Goal: Information Seeking & Learning: Learn about a topic

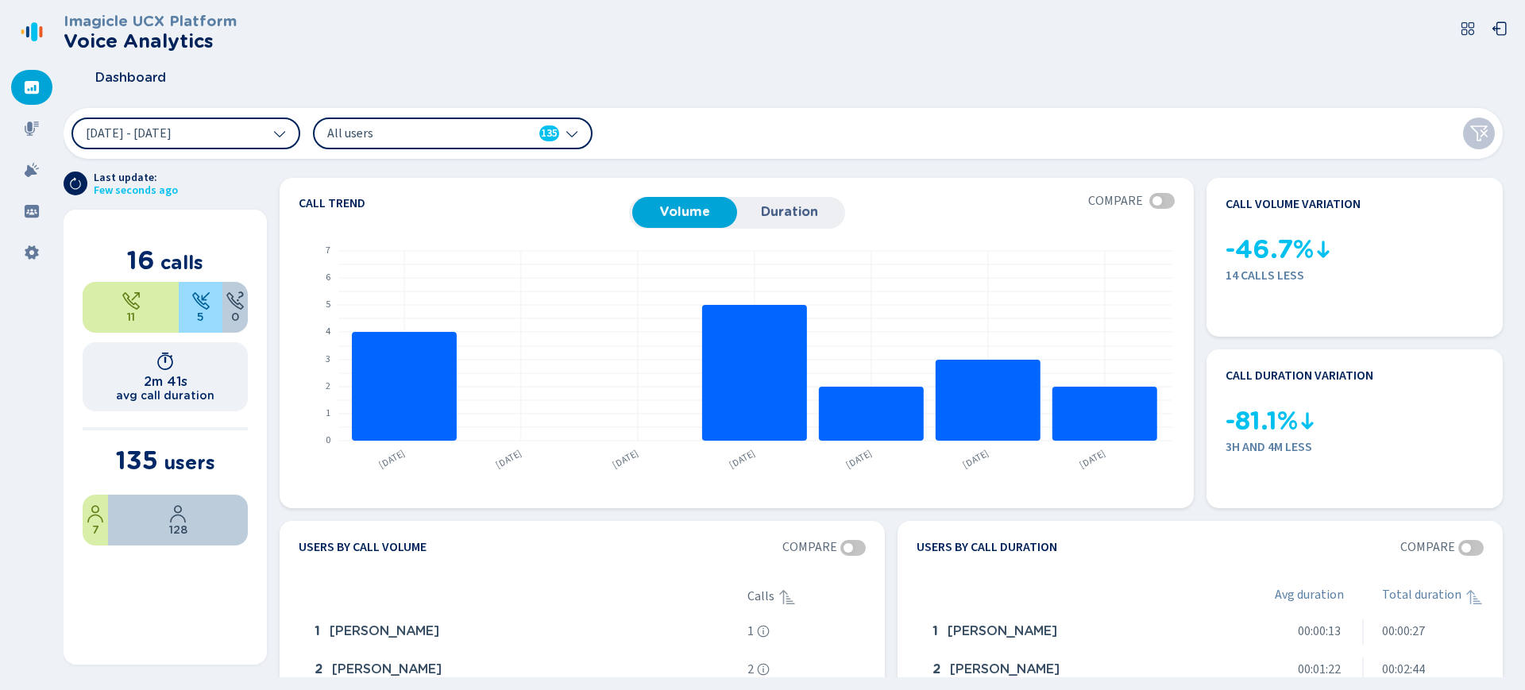
click at [1485, 137] on icon at bounding box center [1478, 133] width 19 height 19
click at [1480, 135] on icon at bounding box center [1478, 133] width 19 height 19
click at [1477, 128] on icon at bounding box center [1478, 133] width 19 height 19
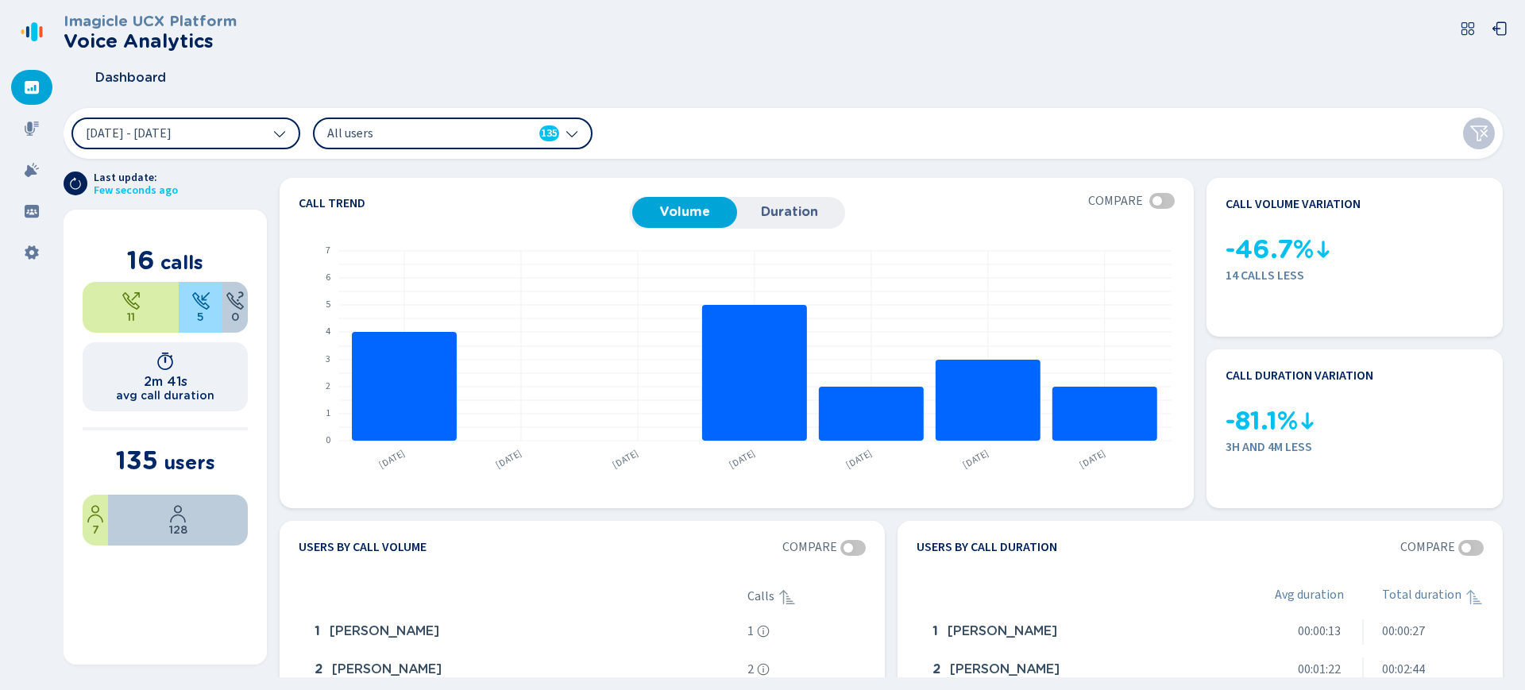
click at [1477, 128] on icon at bounding box center [1478, 133] width 19 height 19
click at [1154, 198] on div at bounding box center [1158, 201] width 10 height 10
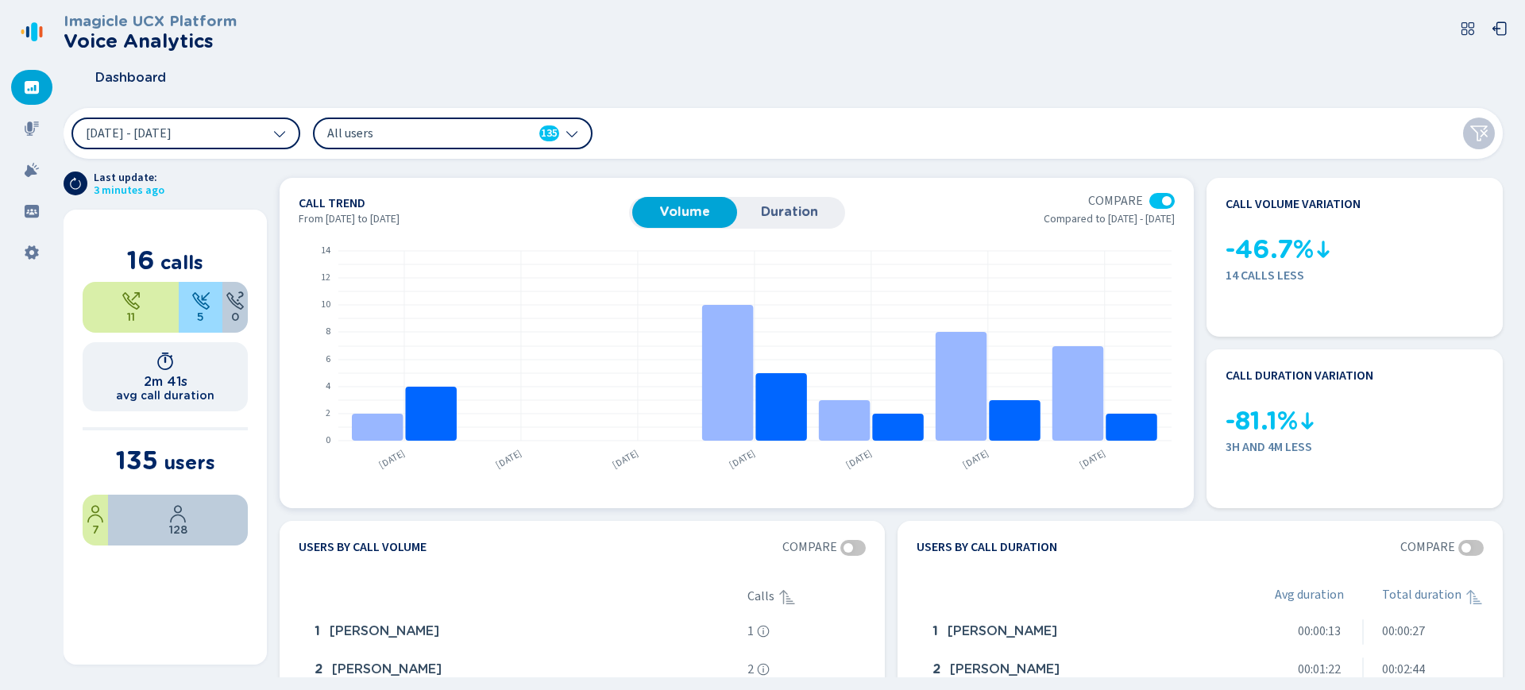
click at [1154, 198] on div at bounding box center [1161, 201] width 25 height 16
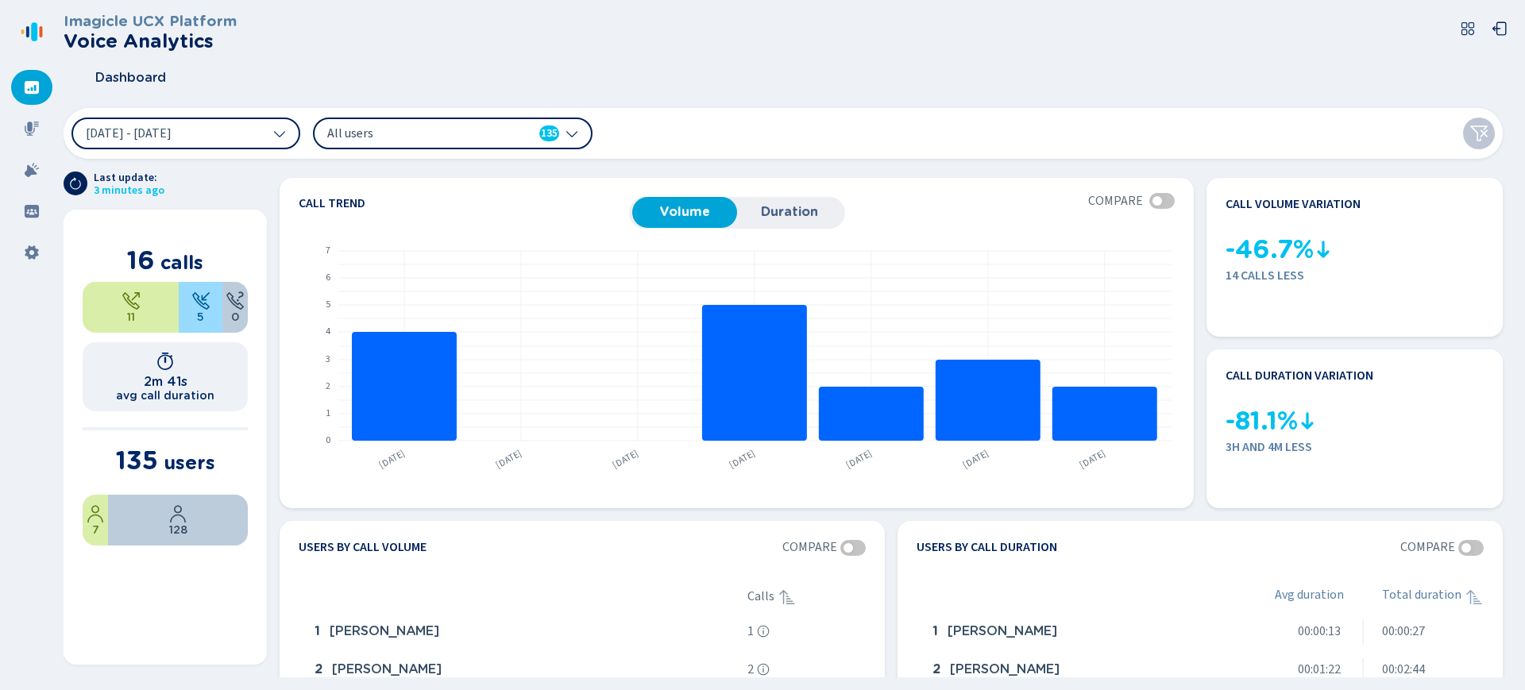
click at [519, 125] on div "All users 135" at bounding box center [443, 133] width 232 height 17
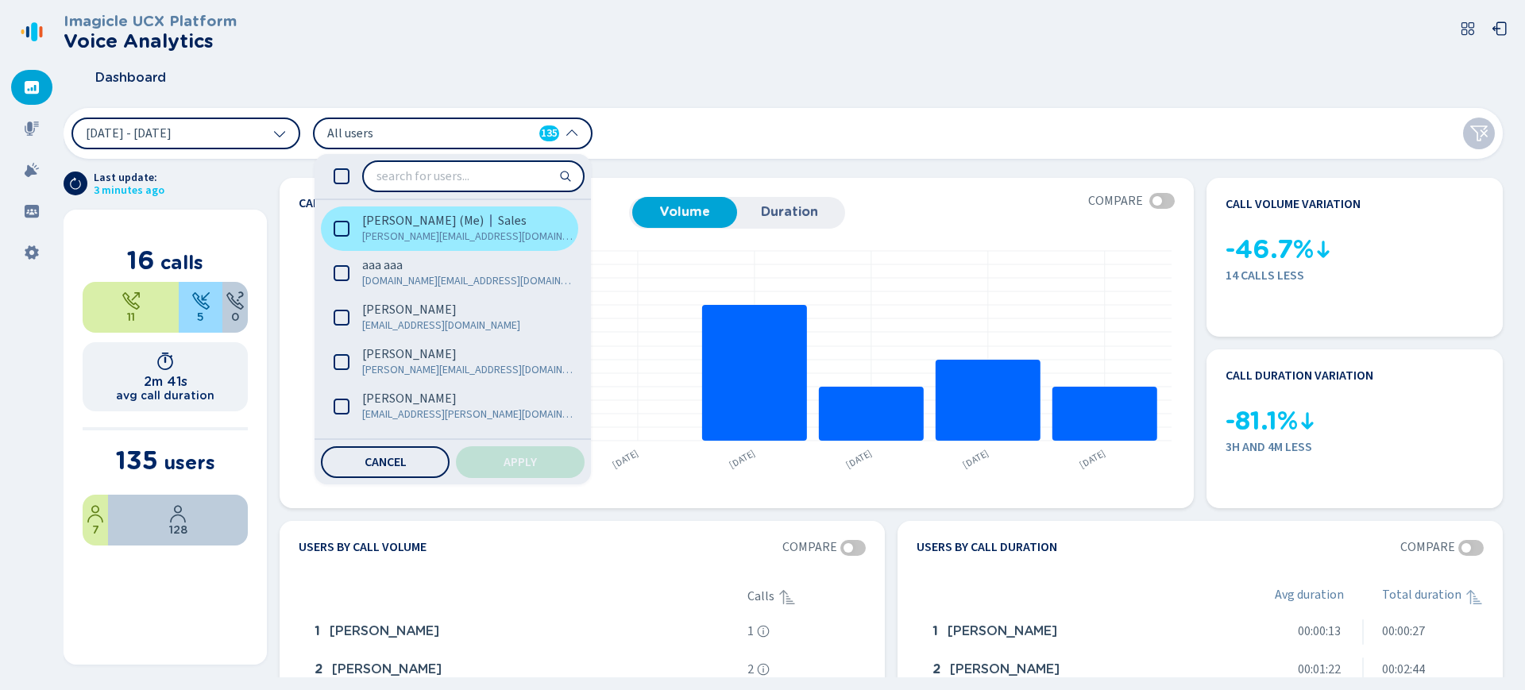
click at [339, 235] on icon at bounding box center [342, 229] width 16 height 16
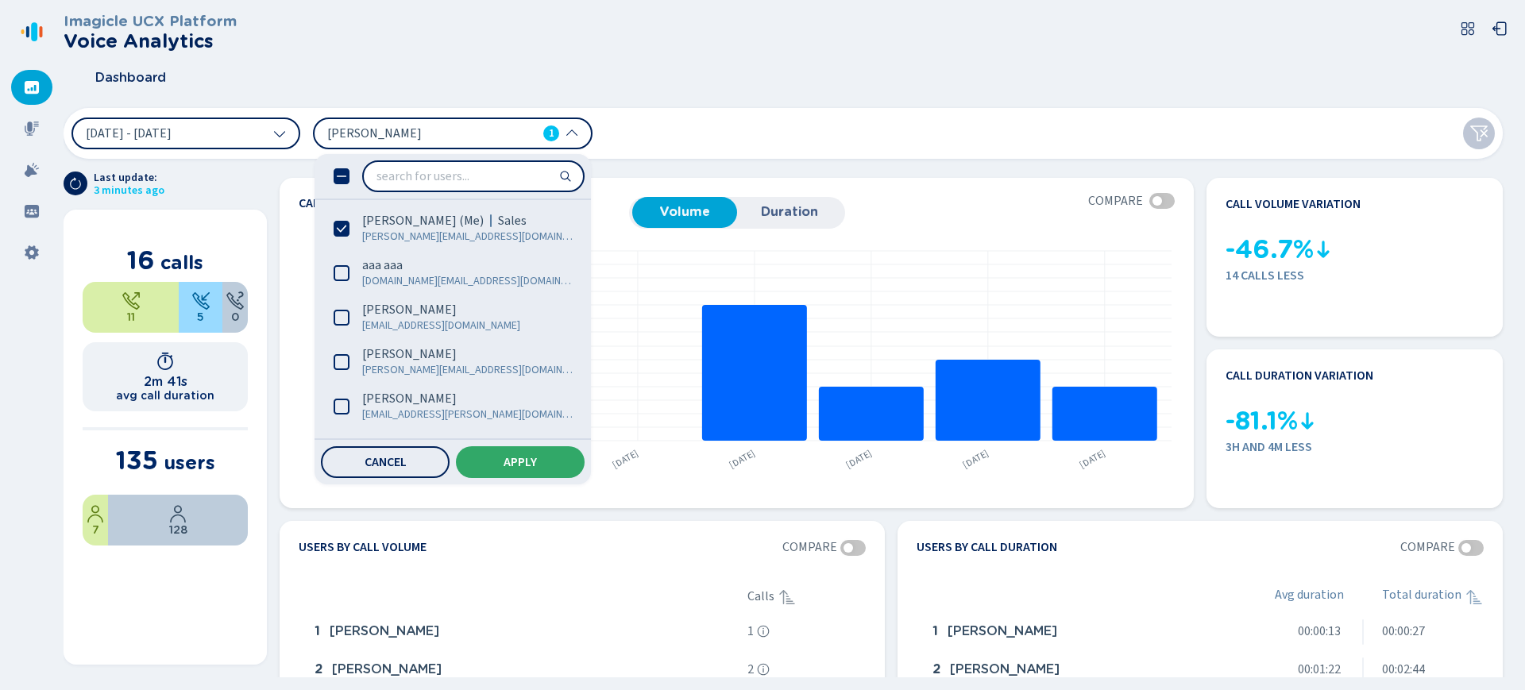
click at [528, 460] on span "Apply" at bounding box center [520, 462] width 33 height 13
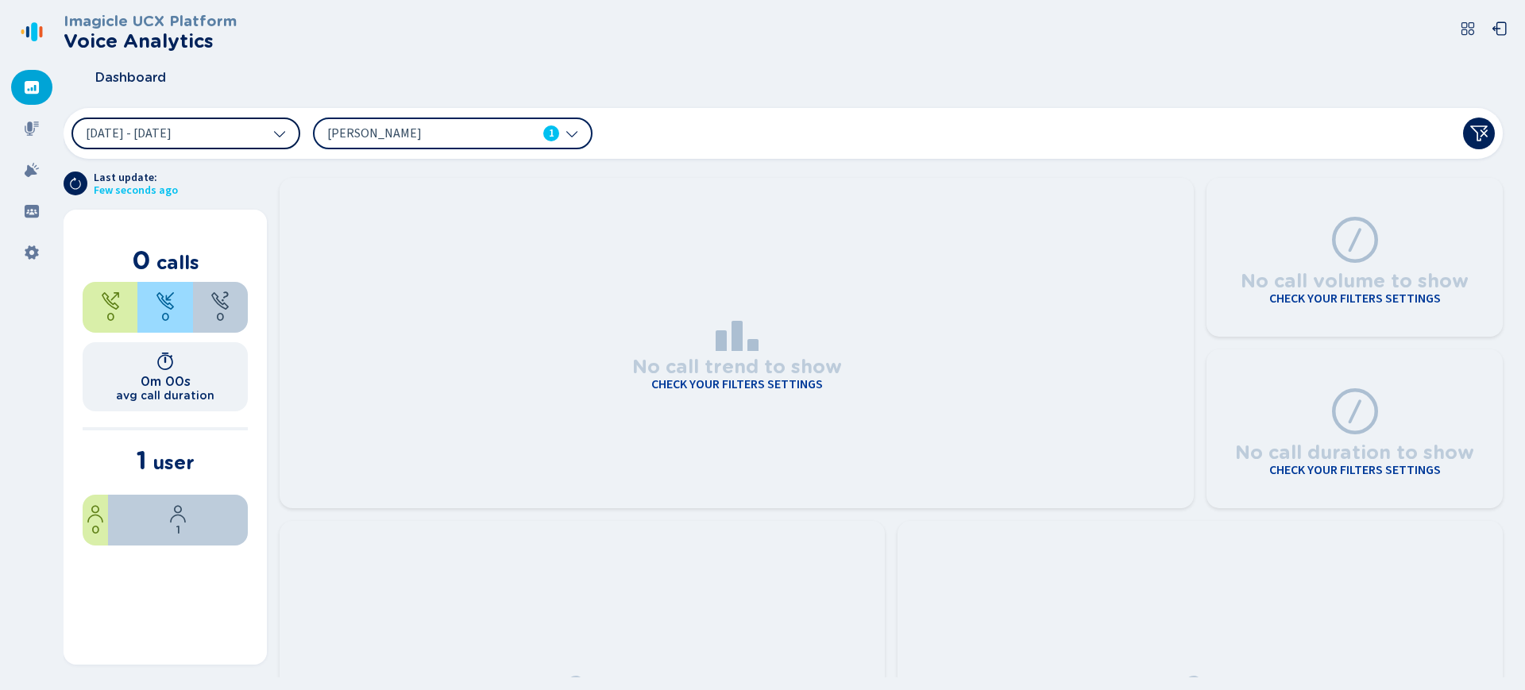
click at [272, 141] on button "[DATE] - [DATE]" at bounding box center [185, 134] width 229 height 32
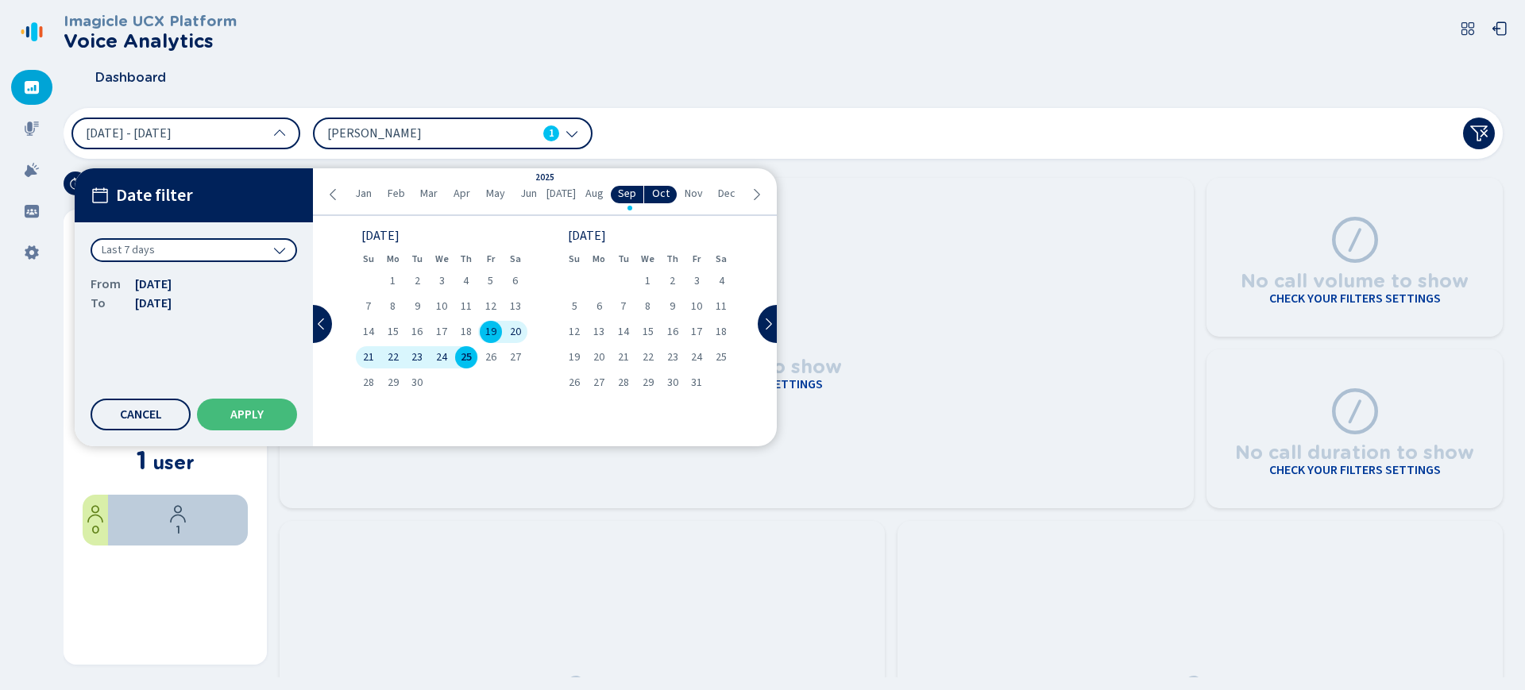
click at [360, 191] on span "Jan" at bounding box center [363, 193] width 17 height 13
click at [267, 245] on div "Last 7 days" at bounding box center [194, 250] width 207 height 24
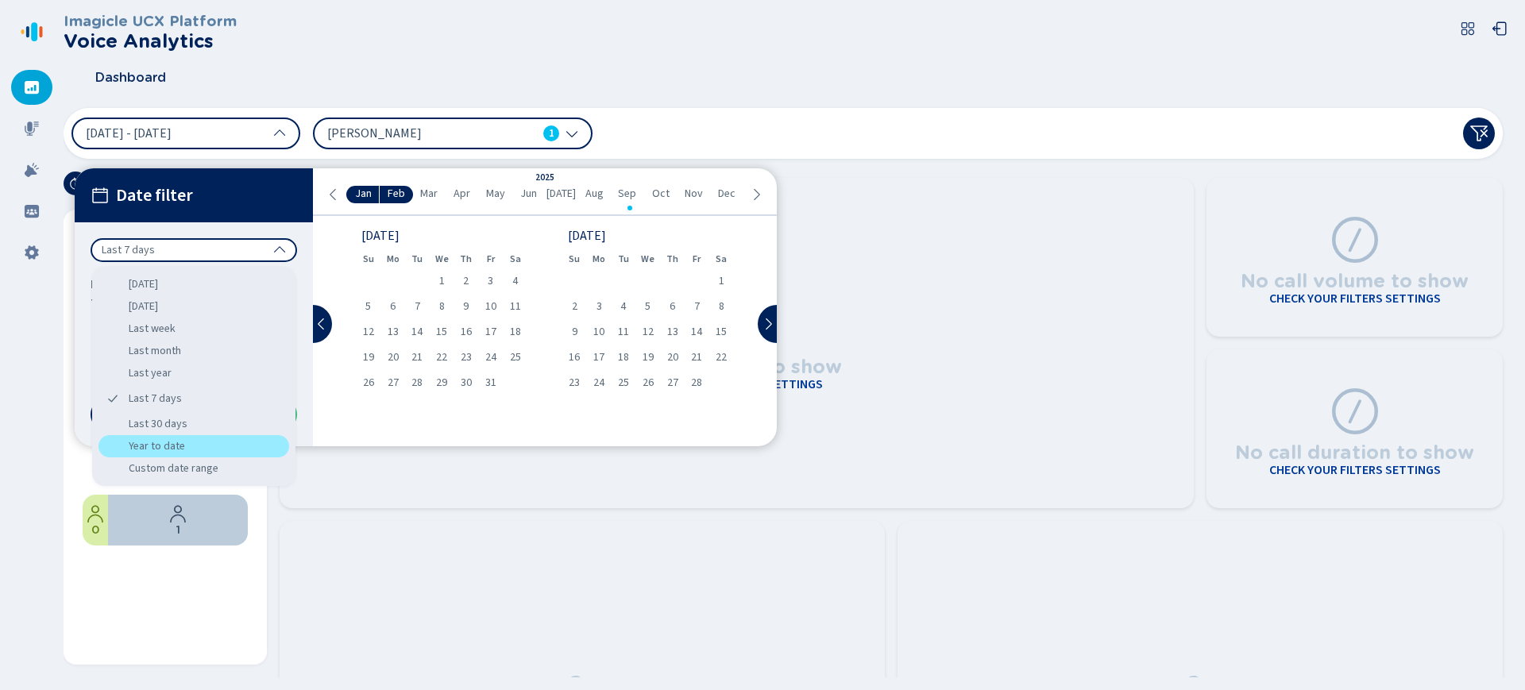
click at [191, 435] on div "Year to date" at bounding box center [193, 446] width 191 height 22
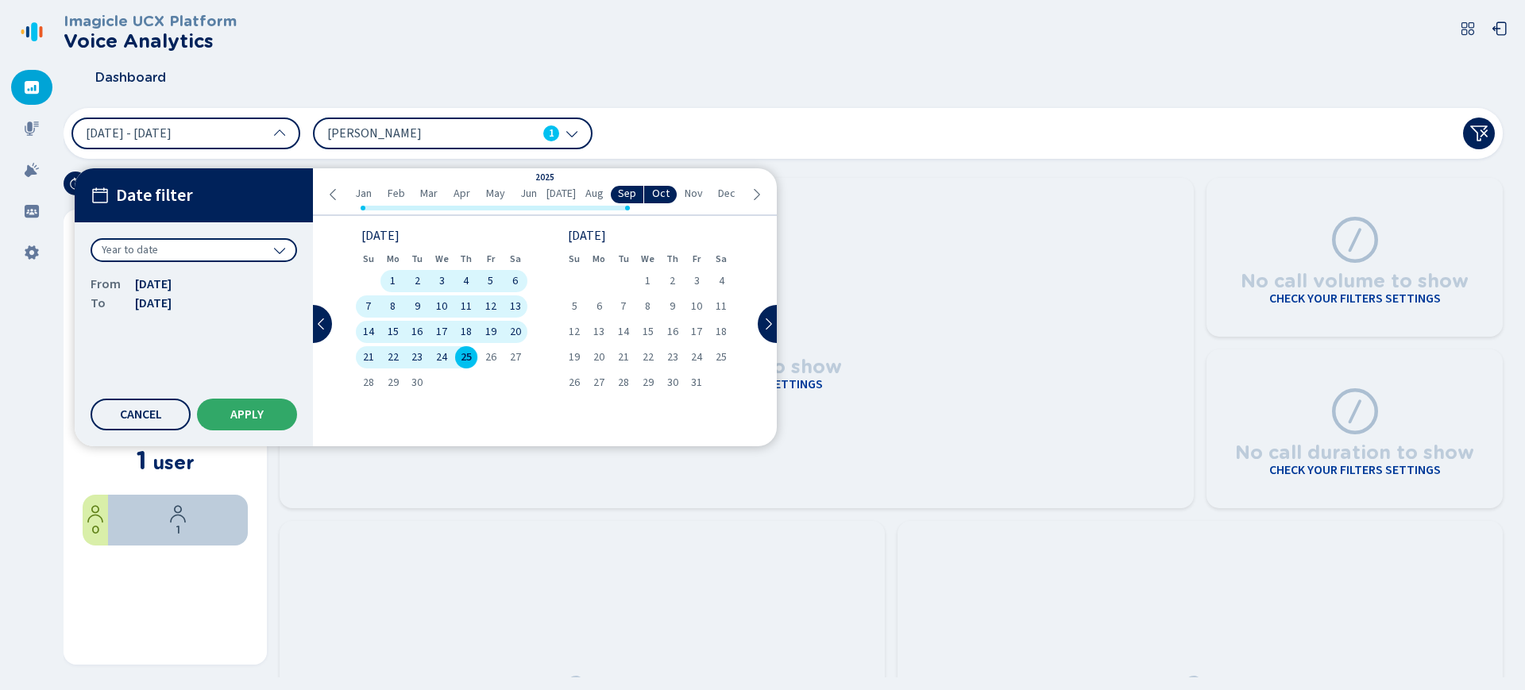
click at [251, 415] on span "Apply" at bounding box center [246, 414] width 33 height 13
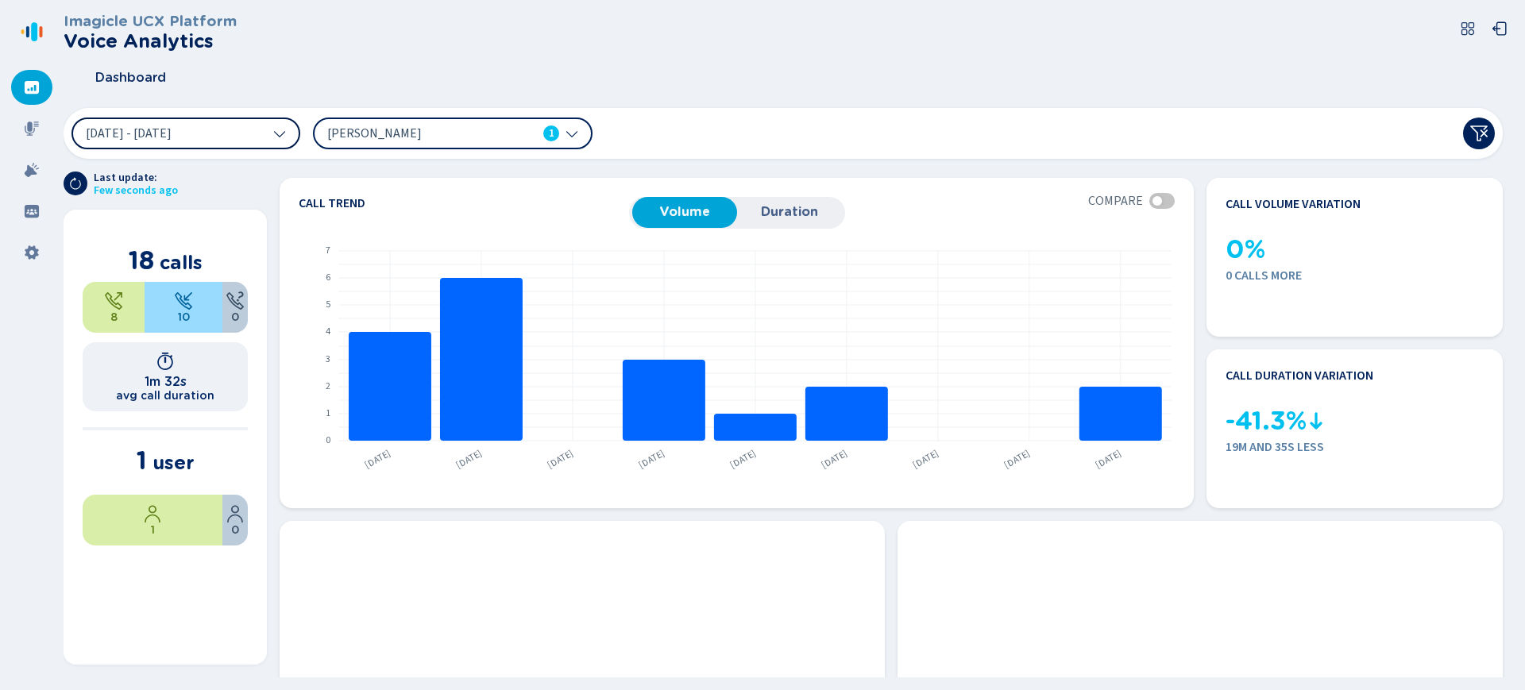
click at [275, 139] on button "[DATE] - [DATE]" at bounding box center [185, 134] width 229 height 32
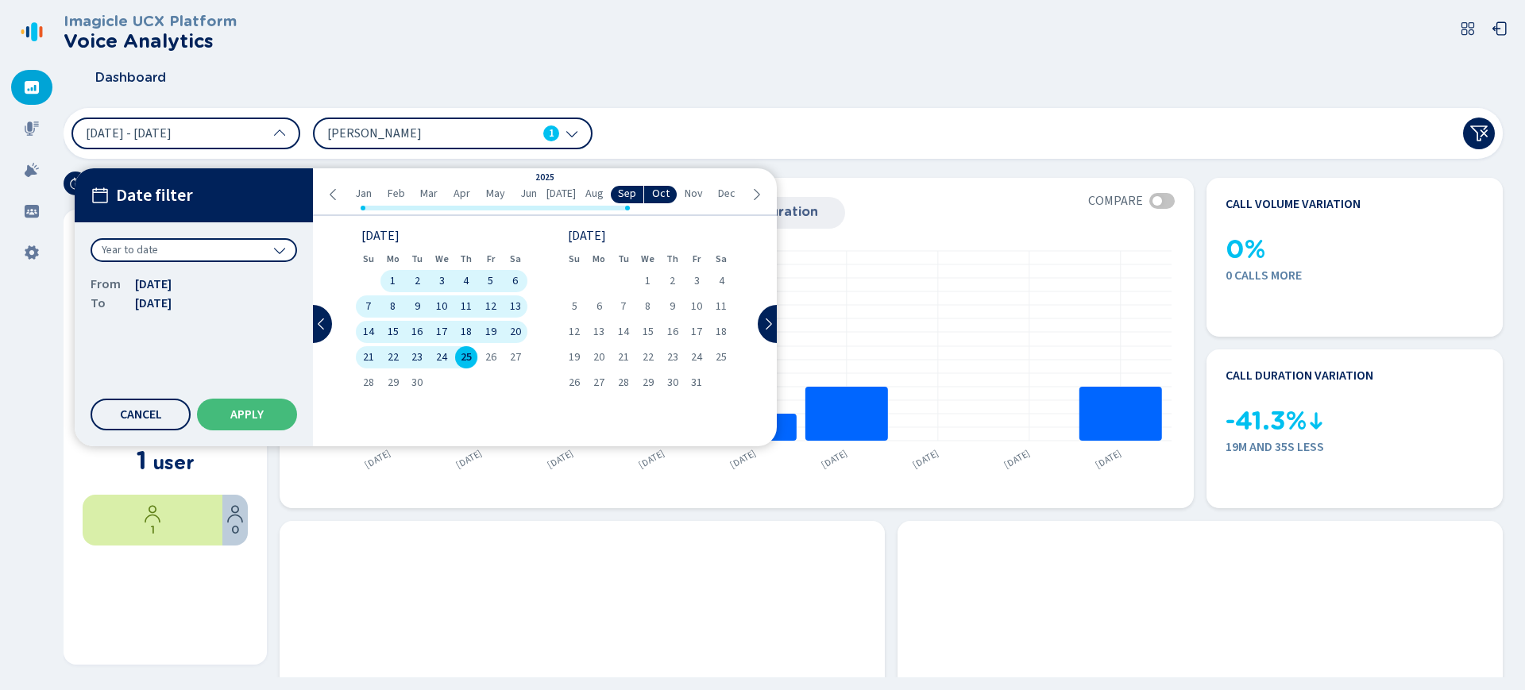
click at [368, 187] on span "Jan" at bounding box center [363, 193] width 17 height 13
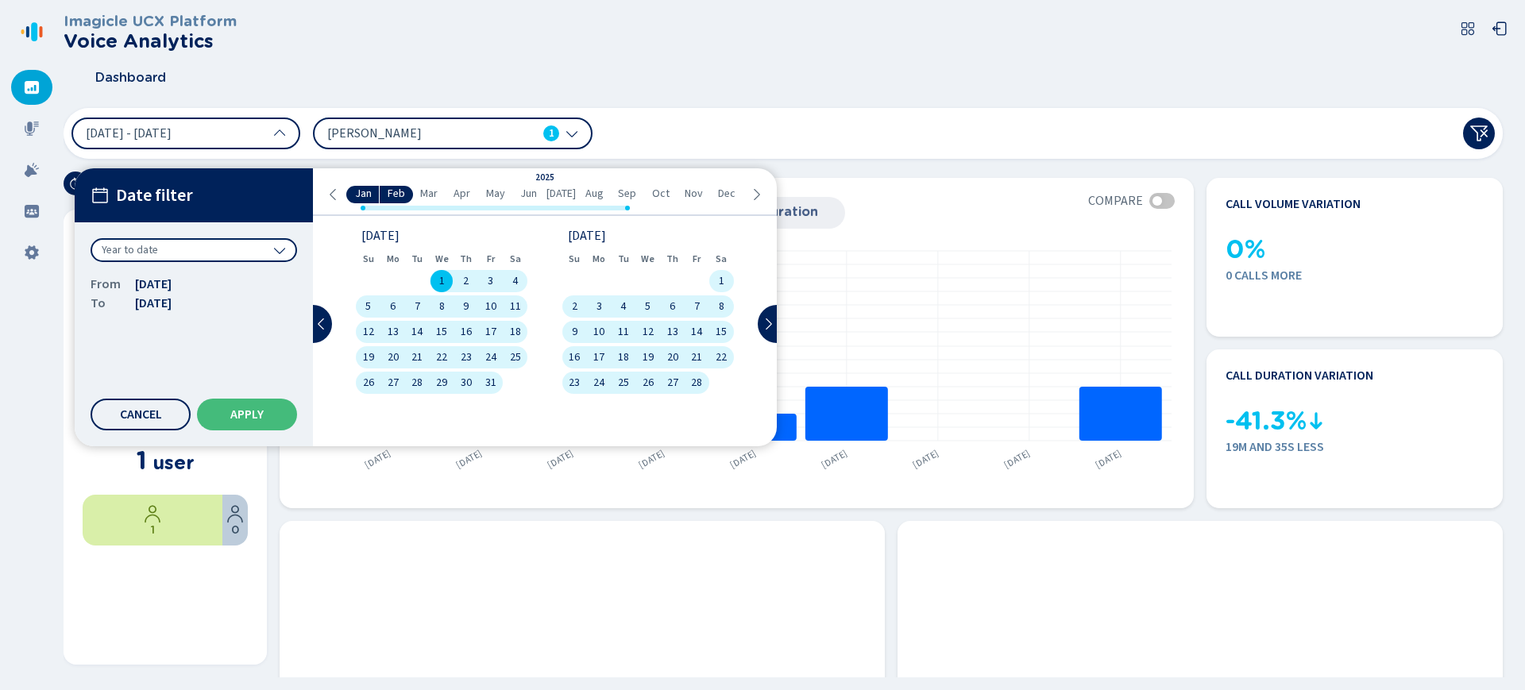
click at [444, 268] on div "We" at bounding box center [442, 259] width 25 height 22
click at [250, 411] on span "Apply" at bounding box center [246, 414] width 33 height 13
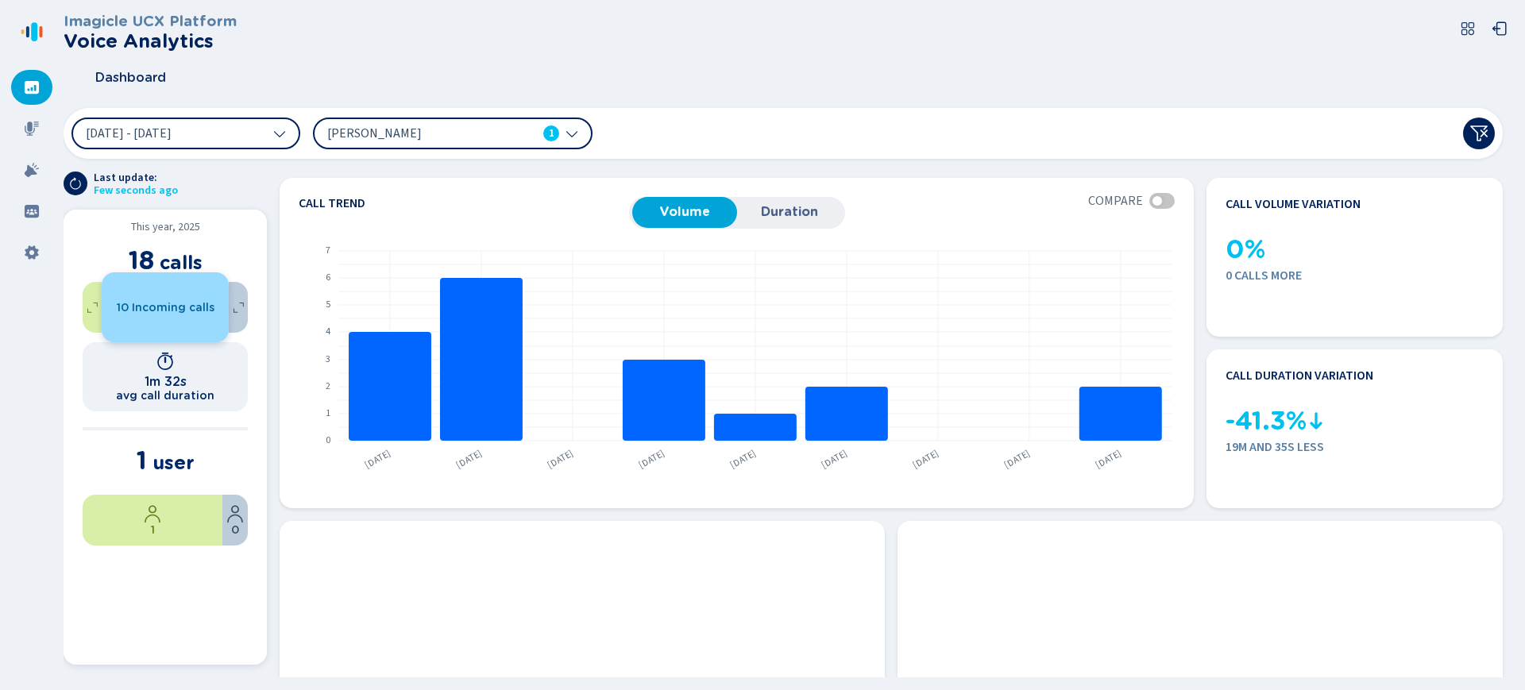
click at [141, 323] on div "10 Incoming calls" at bounding box center [165, 307] width 127 height 70
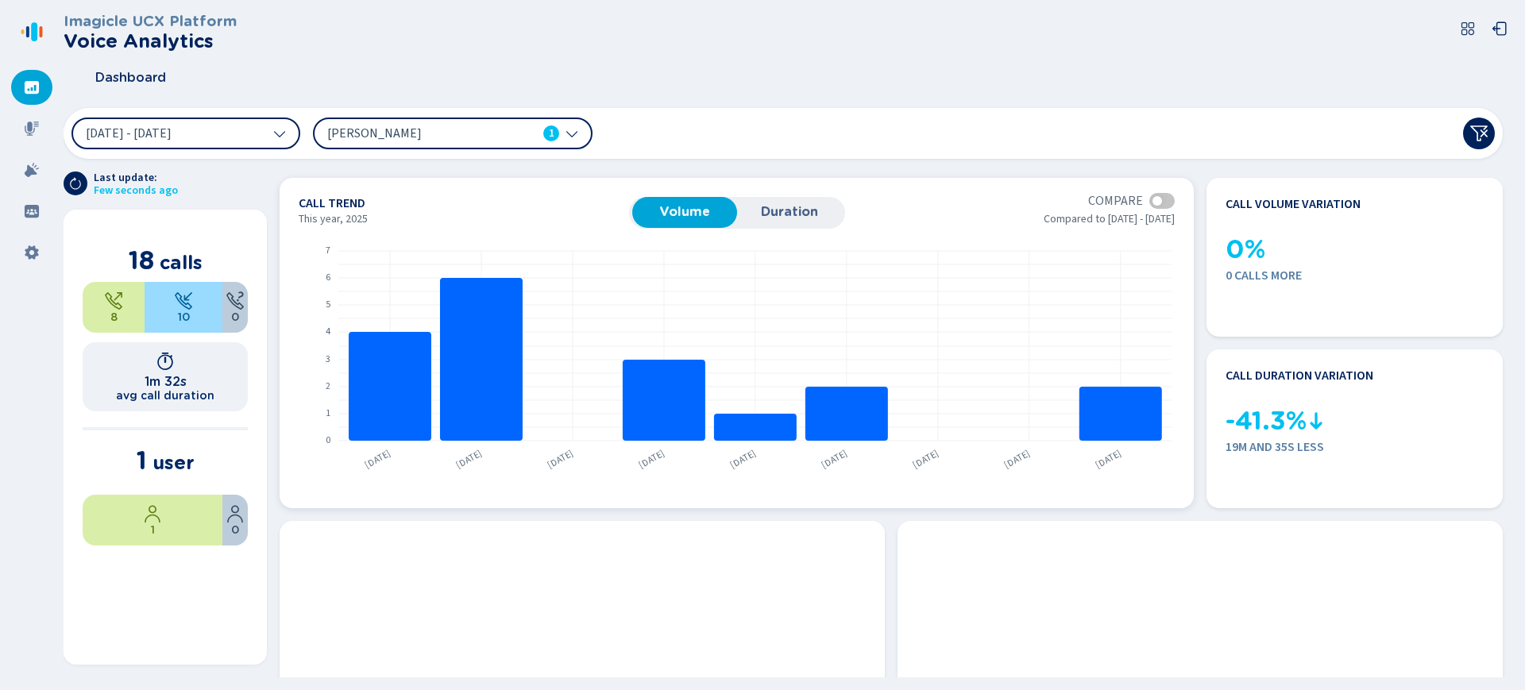
click at [790, 226] on button "Duration" at bounding box center [789, 212] width 105 height 30
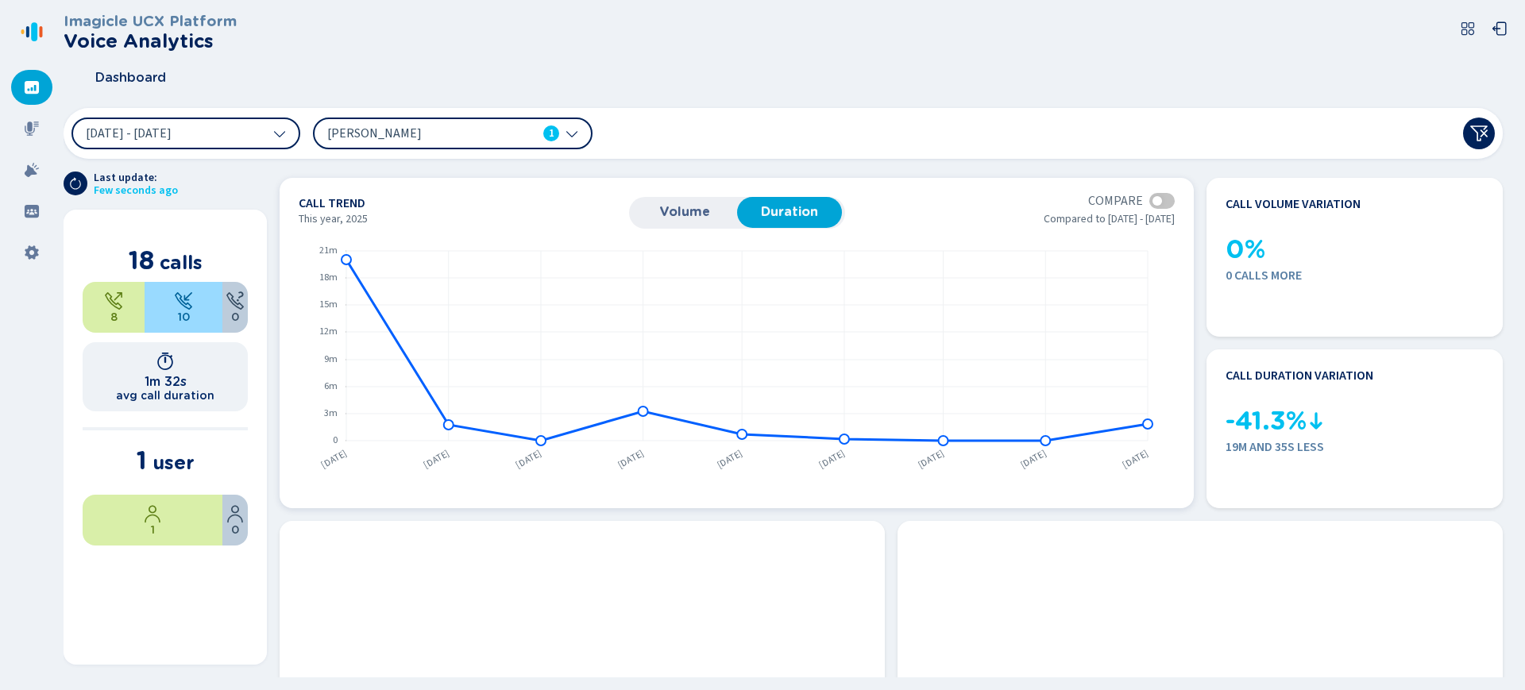
click at [700, 218] on span "Volume" at bounding box center [684, 212] width 89 height 14
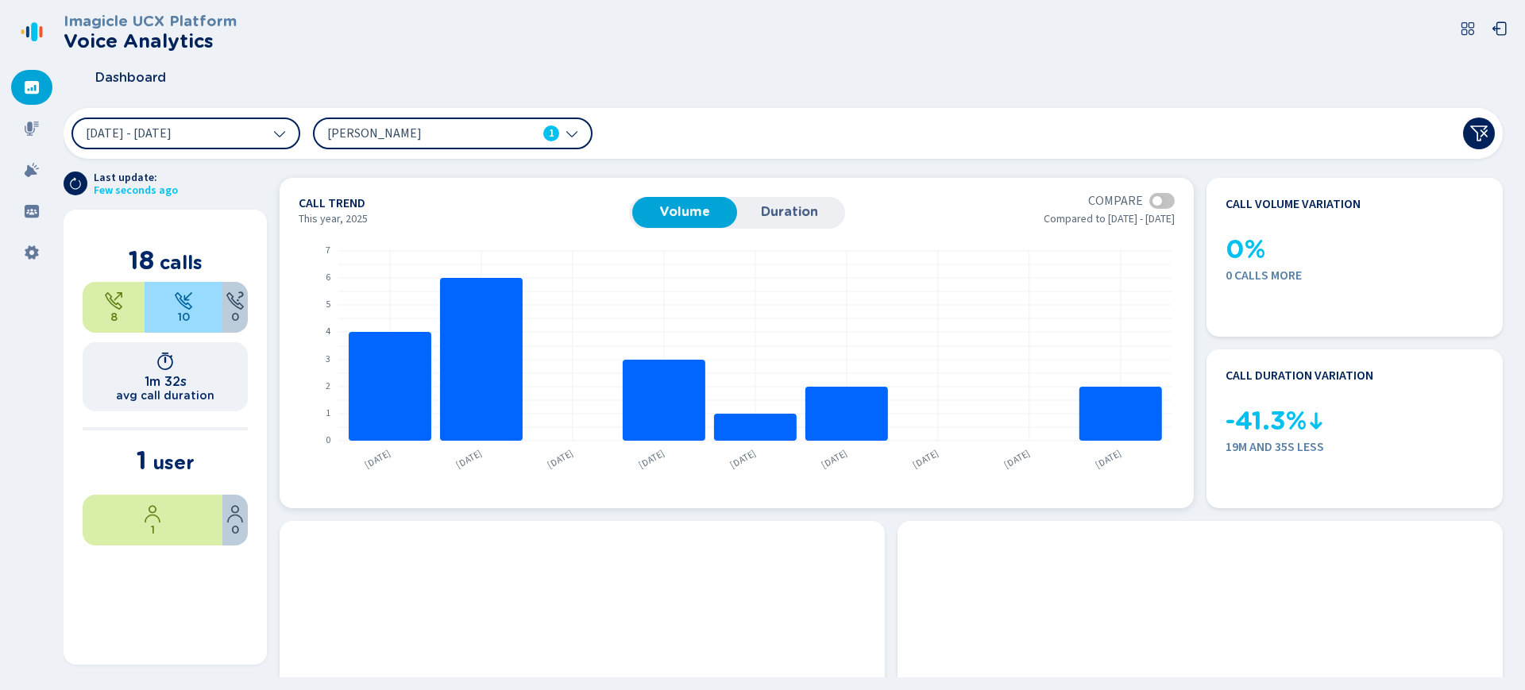
click at [1160, 204] on div at bounding box center [1161, 201] width 25 height 16
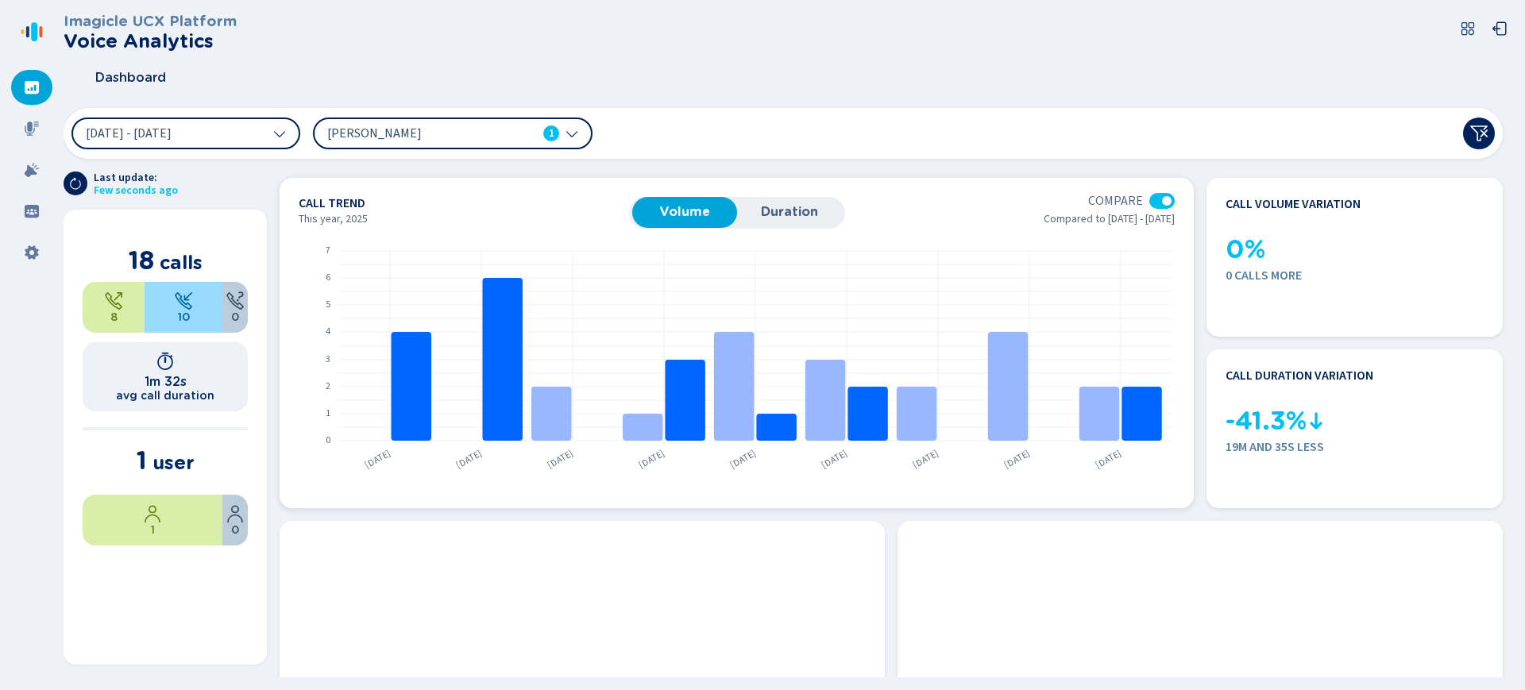
click at [1160, 204] on div at bounding box center [1161, 201] width 25 height 16
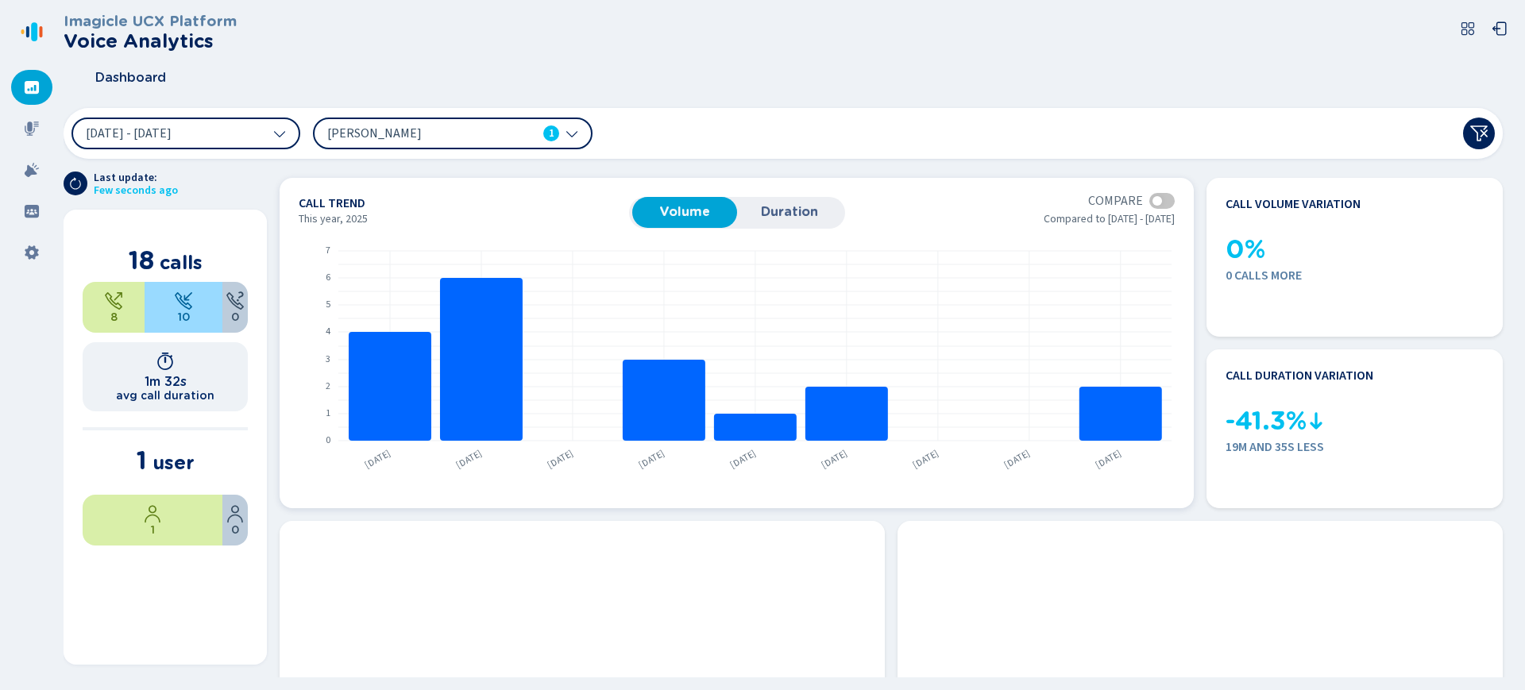
click at [1160, 204] on div at bounding box center [1161, 201] width 25 height 16
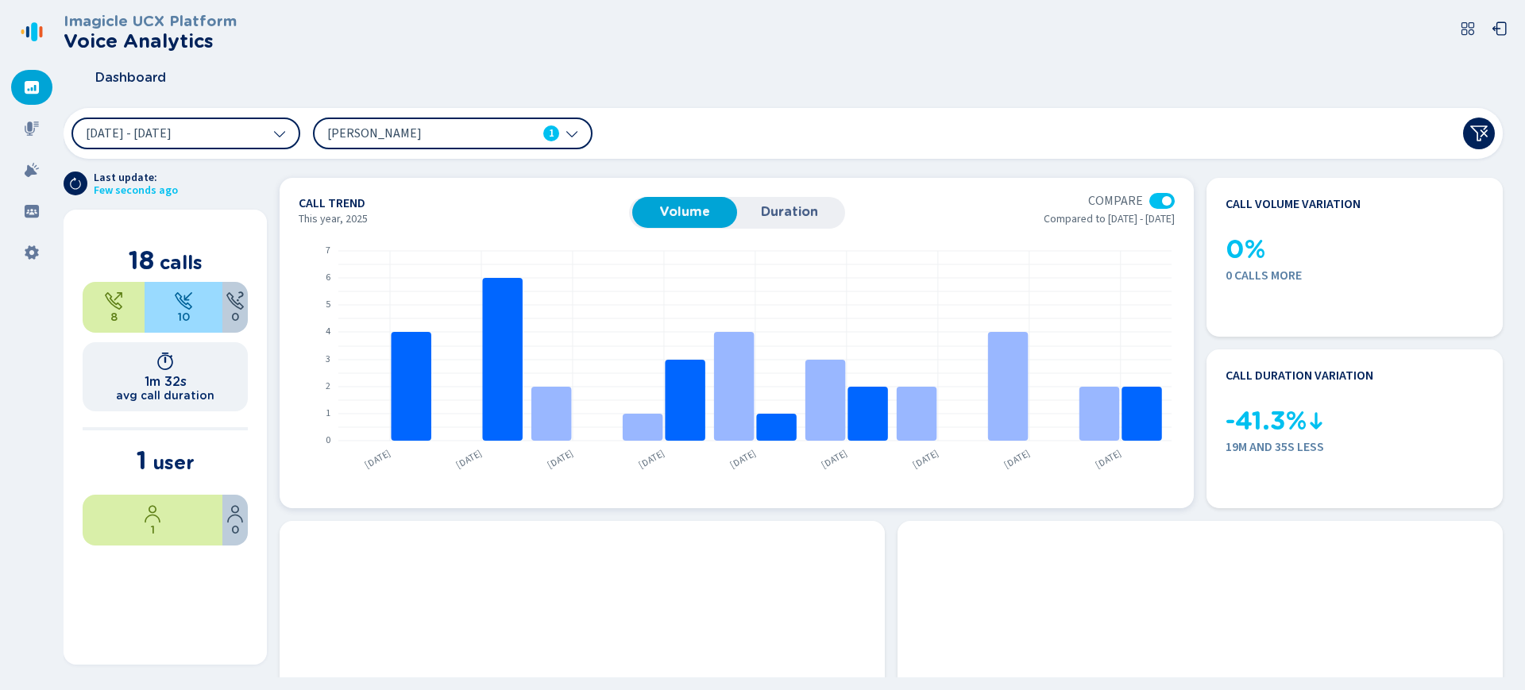
click at [1160, 204] on div at bounding box center [1161, 201] width 25 height 16
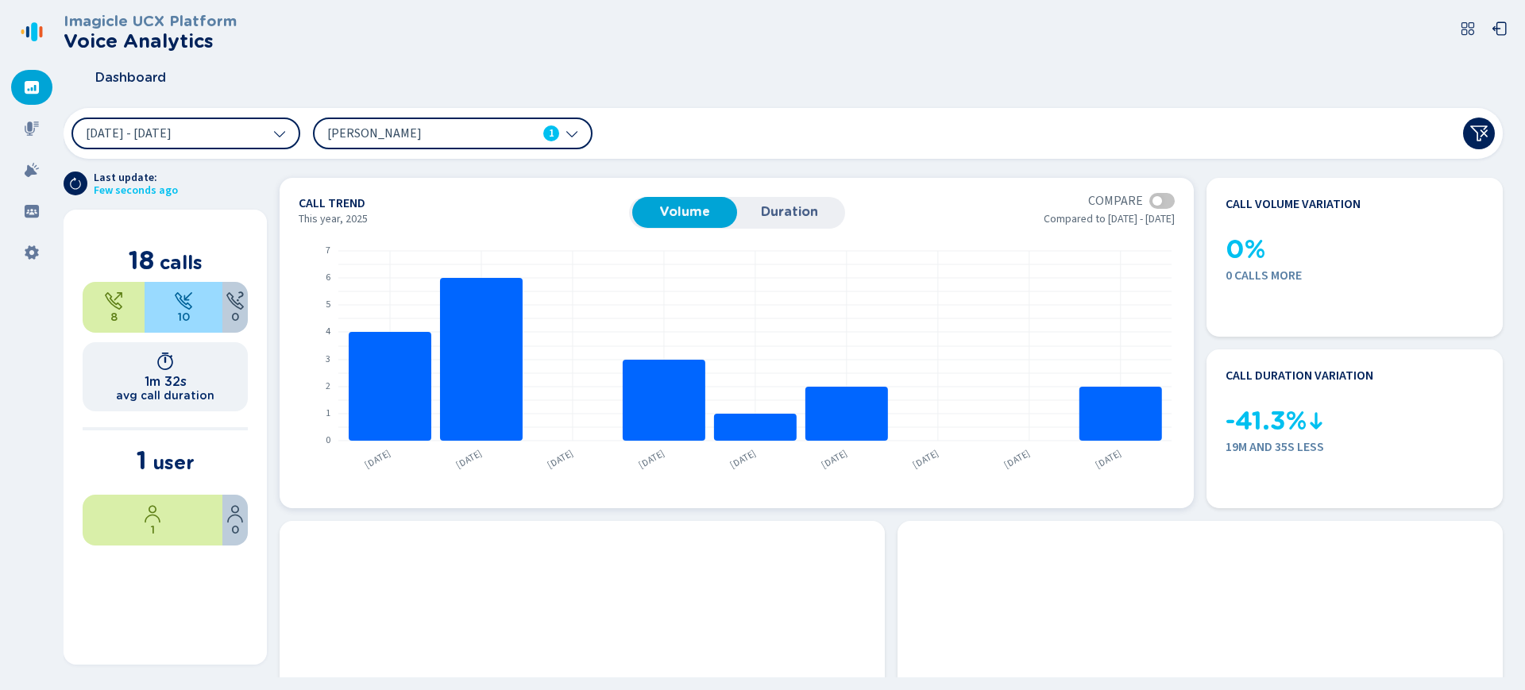
click at [1160, 204] on div at bounding box center [1161, 201] width 25 height 16
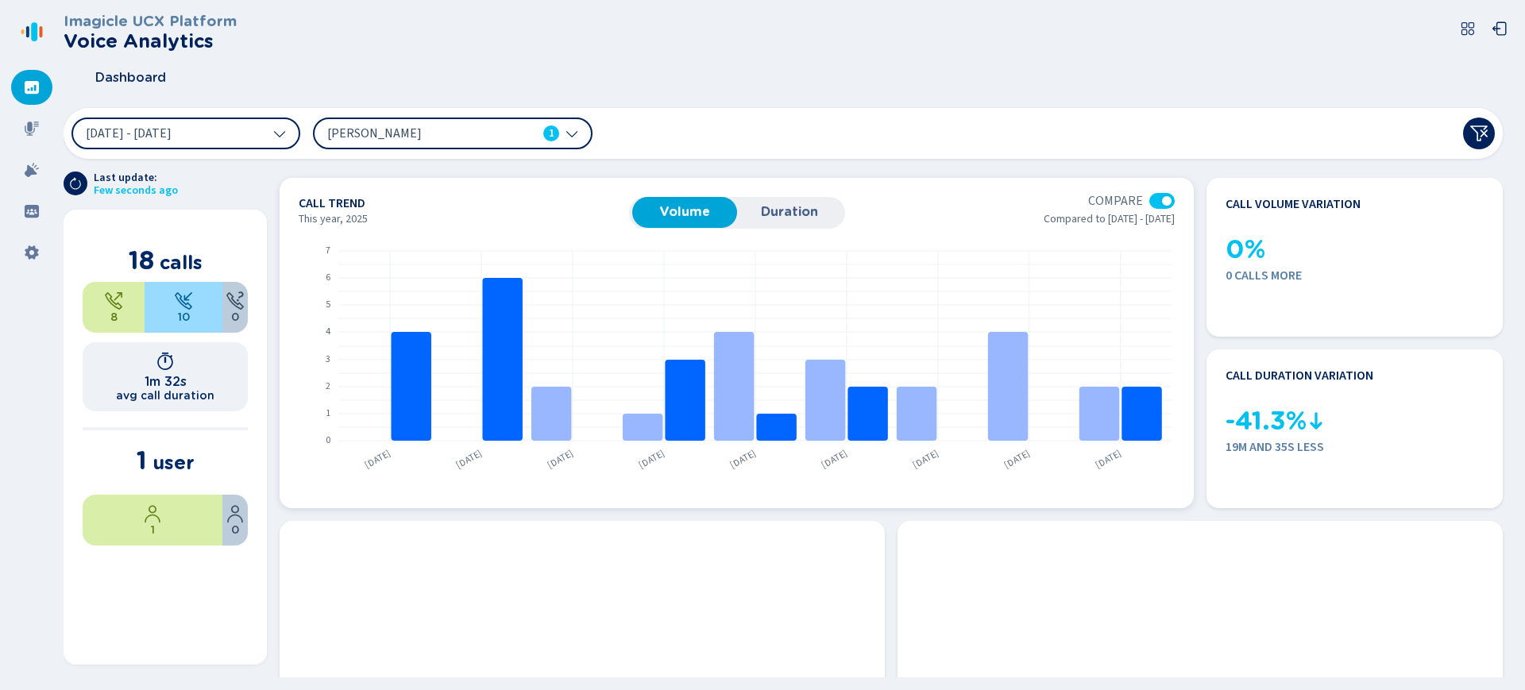
click at [1160, 204] on div at bounding box center [1161, 201] width 25 height 16
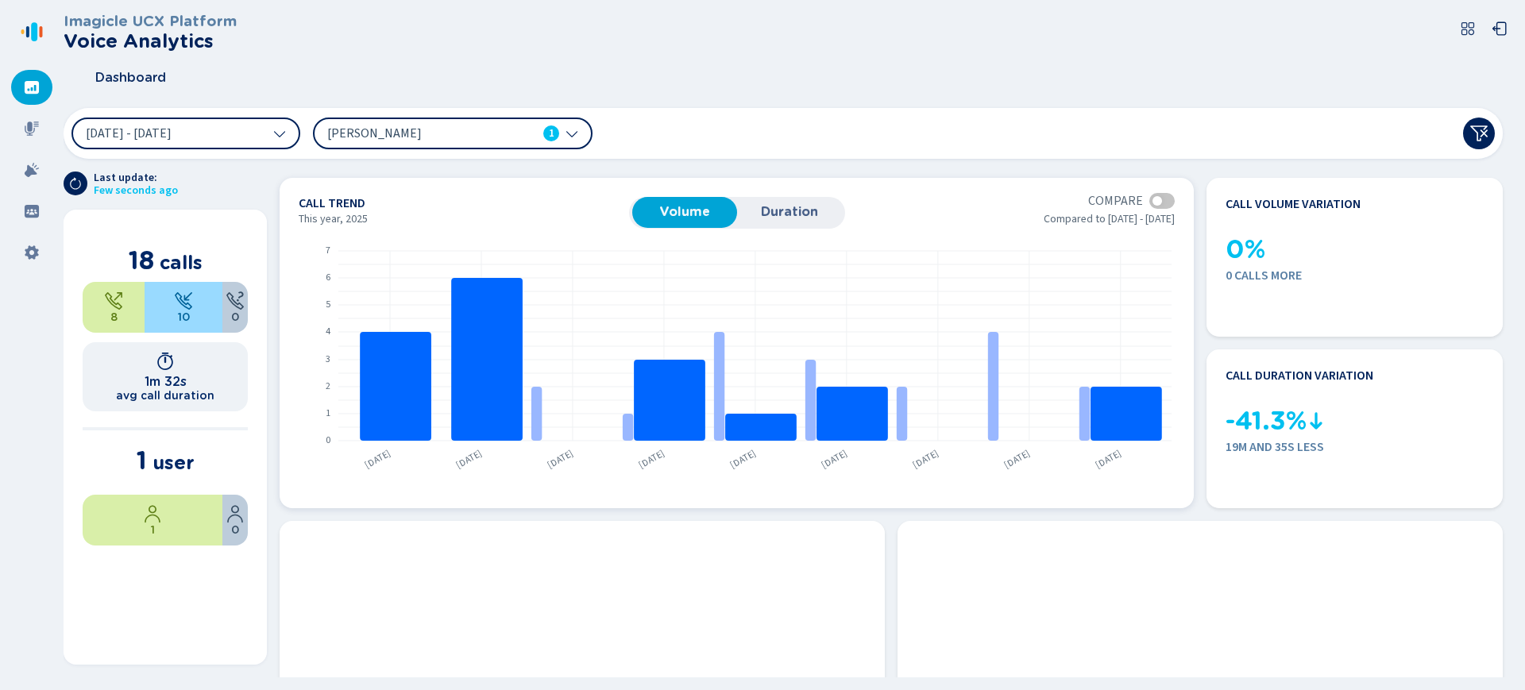
click at [1160, 204] on div at bounding box center [1161, 201] width 25 height 16
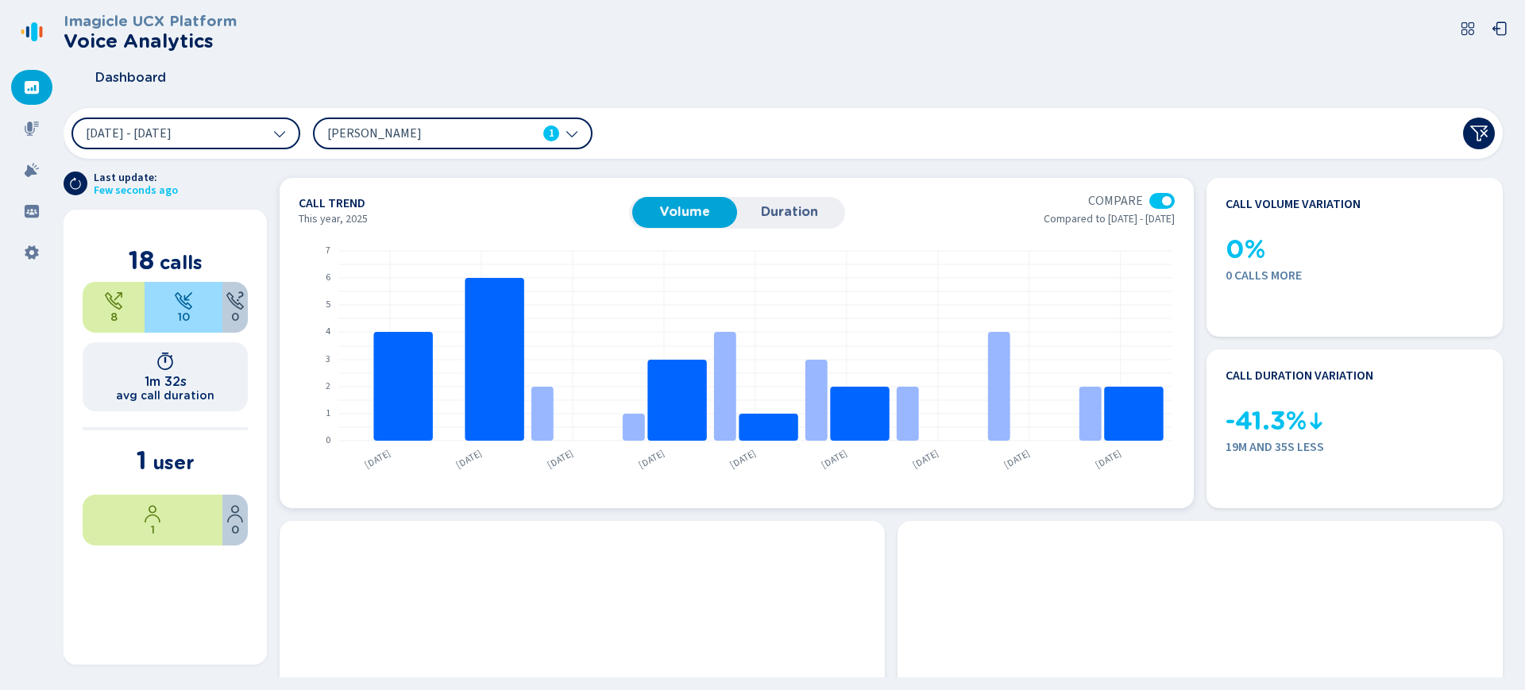
click at [1160, 204] on div at bounding box center [1161, 201] width 25 height 16
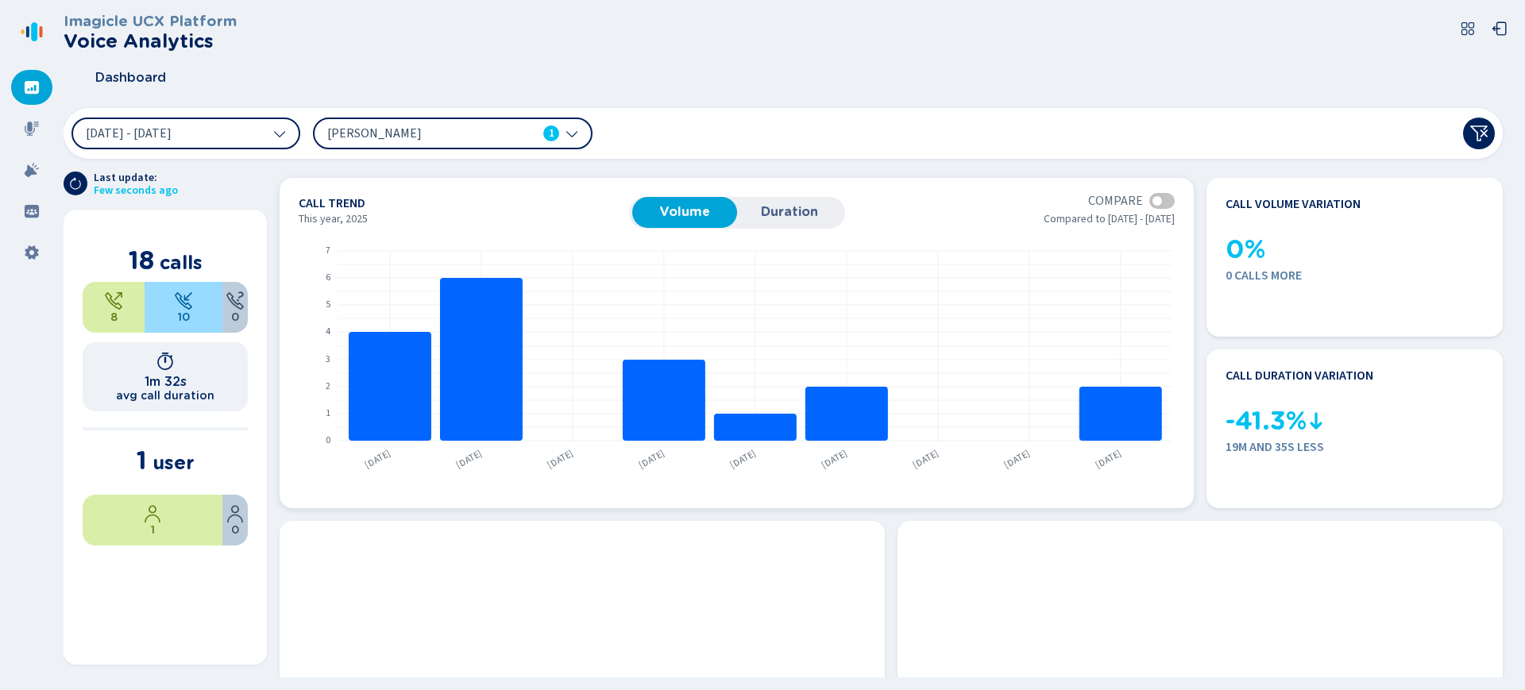
click at [1160, 204] on div at bounding box center [1161, 201] width 25 height 16
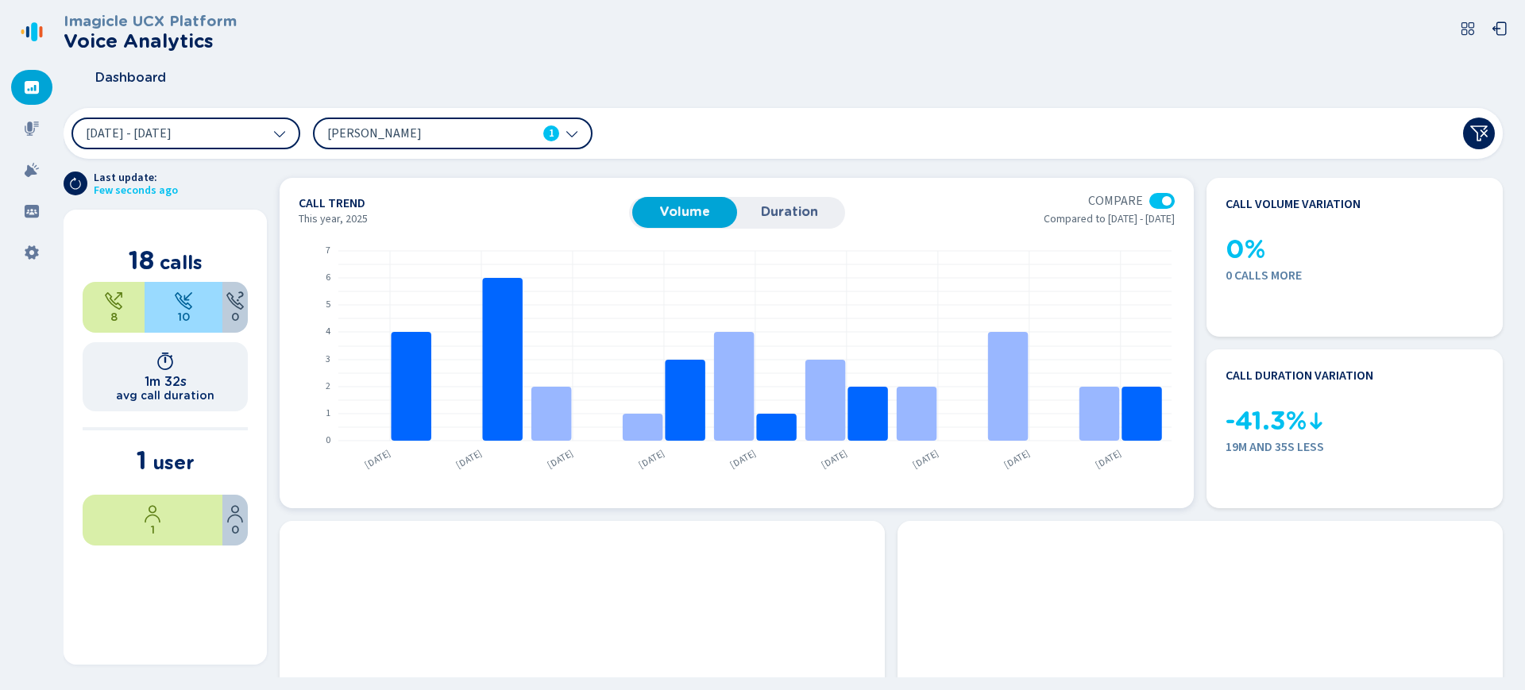
click at [1160, 204] on div at bounding box center [1161, 201] width 25 height 16
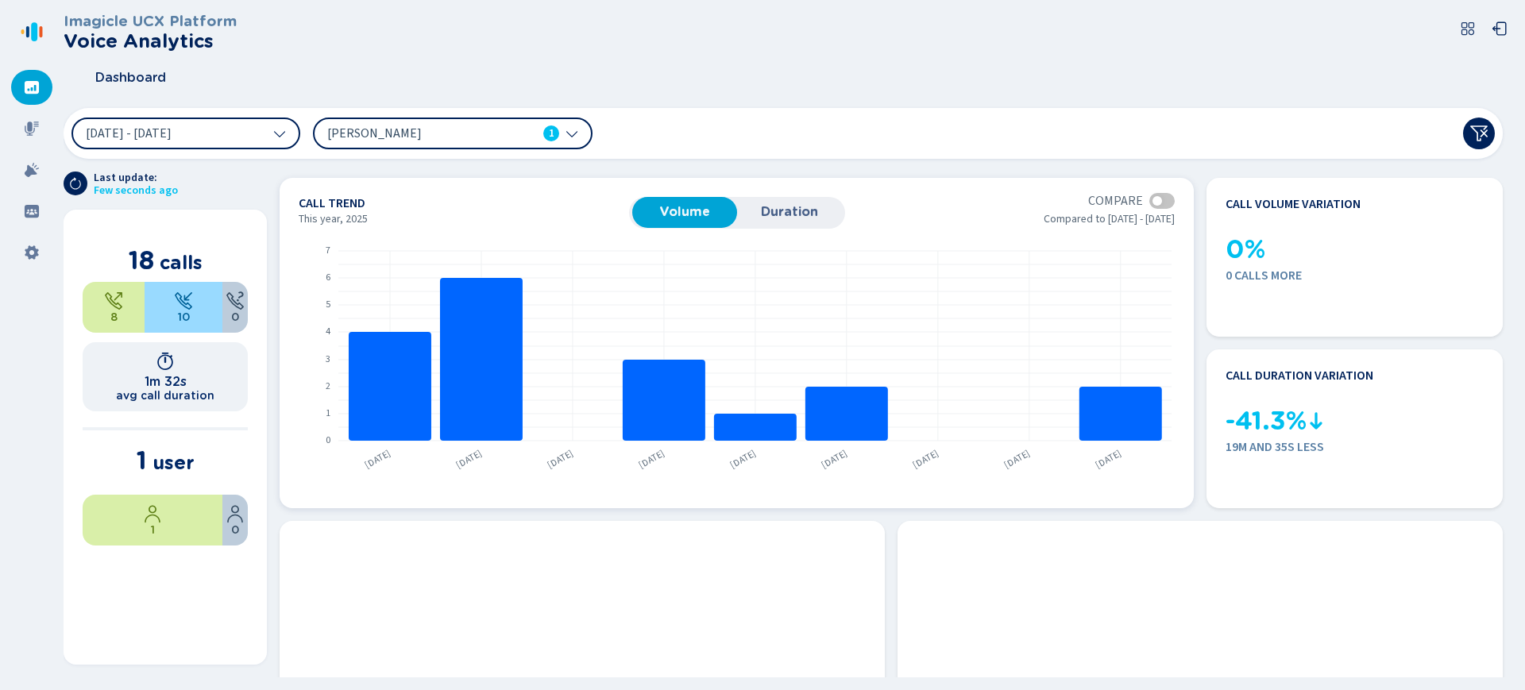
click at [1160, 204] on div at bounding box center [1161, 201] width 25 height 16
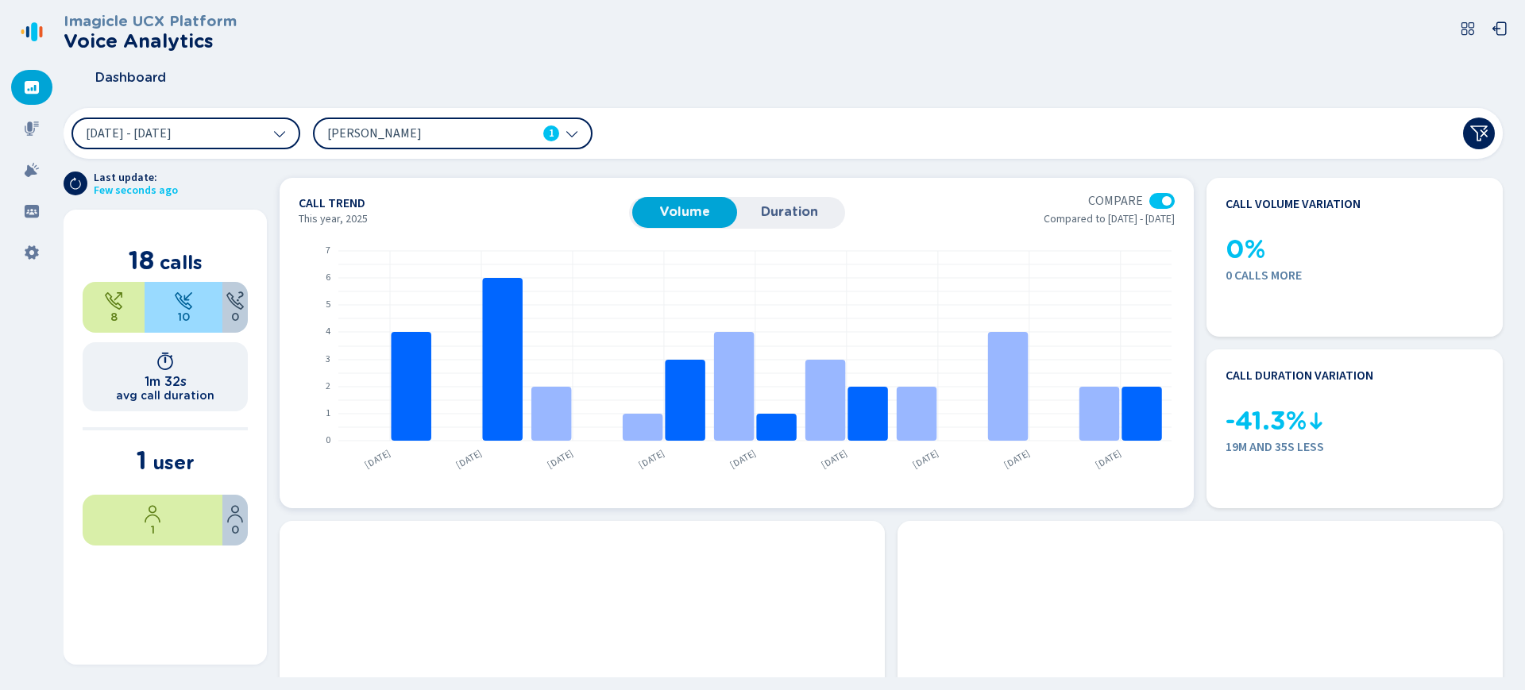
click at [1160, 204] on div at bounding box center [1161, 201] width 25 height 16
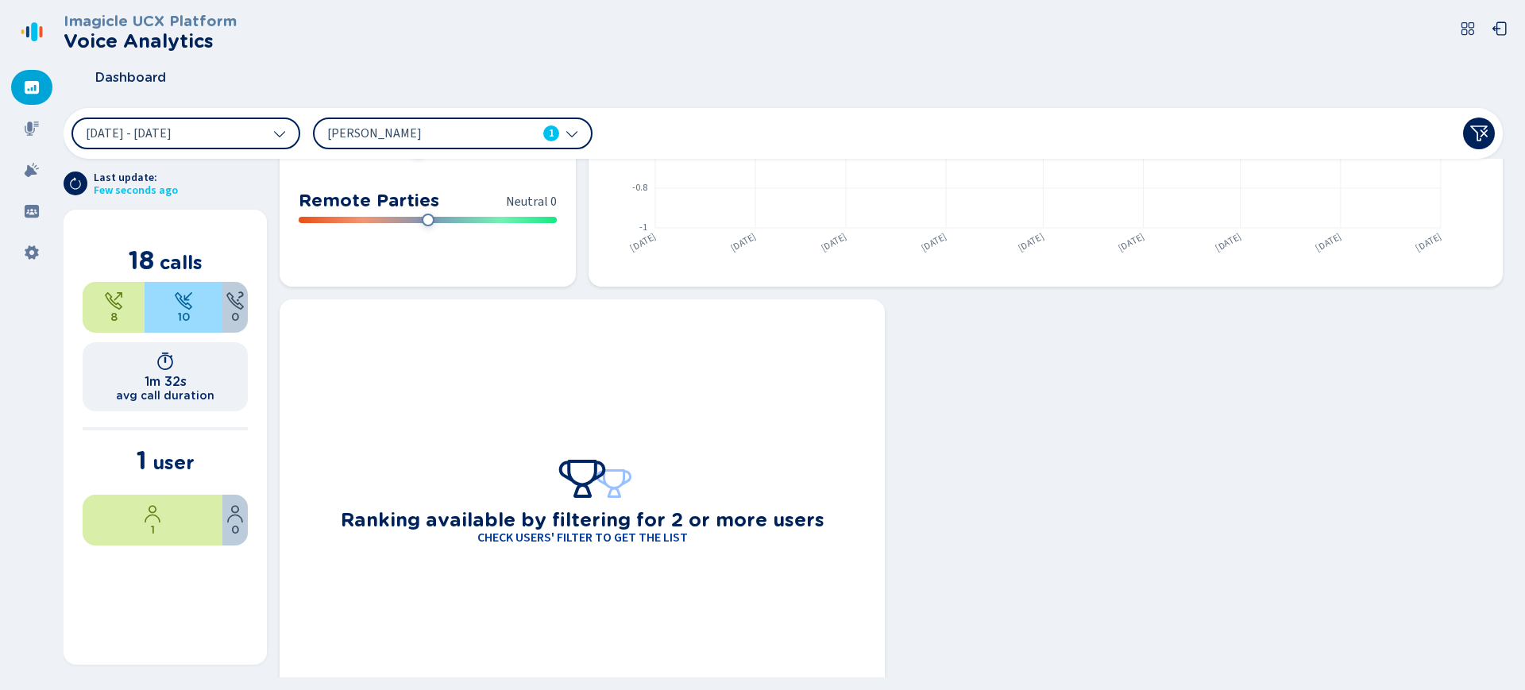
scroll to position [1253, 0]
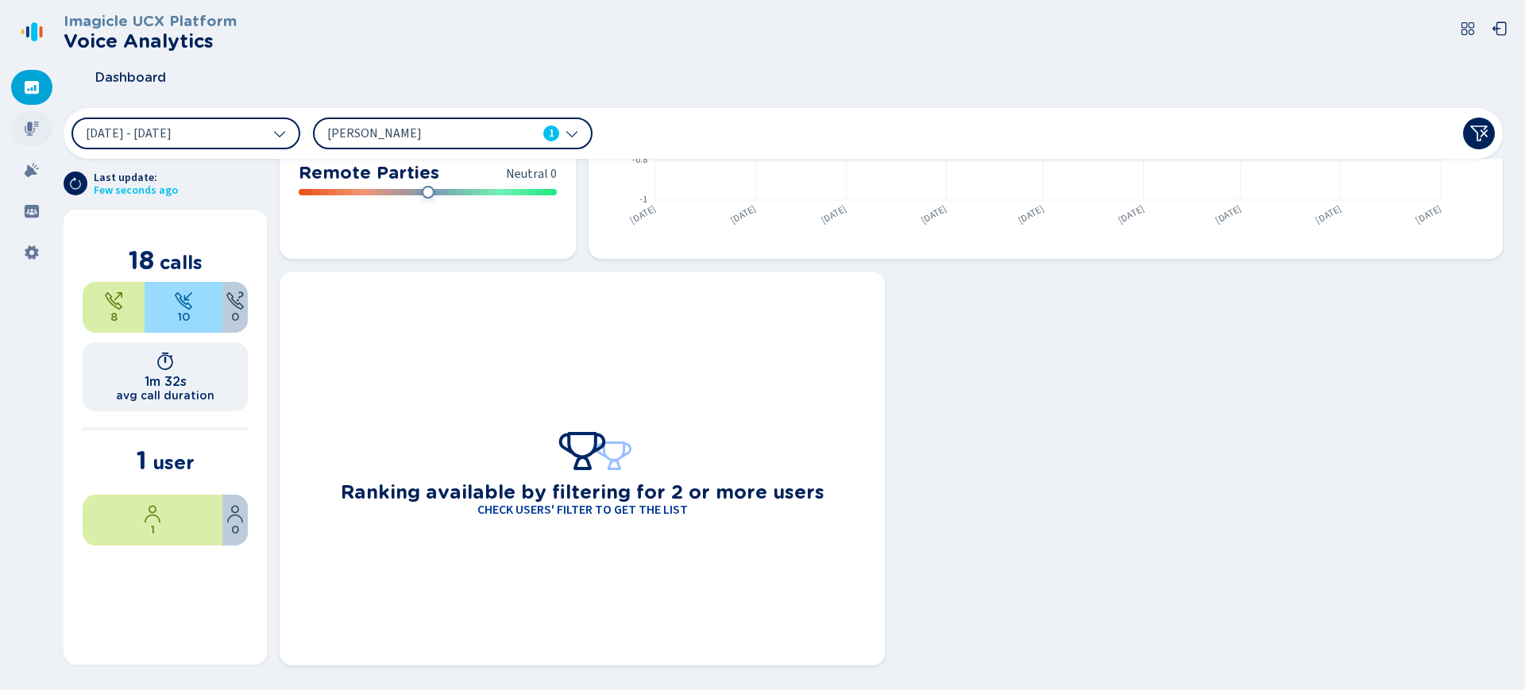
click at [32, 127] on icon at bounding box center [32, 129] width 14 height 14
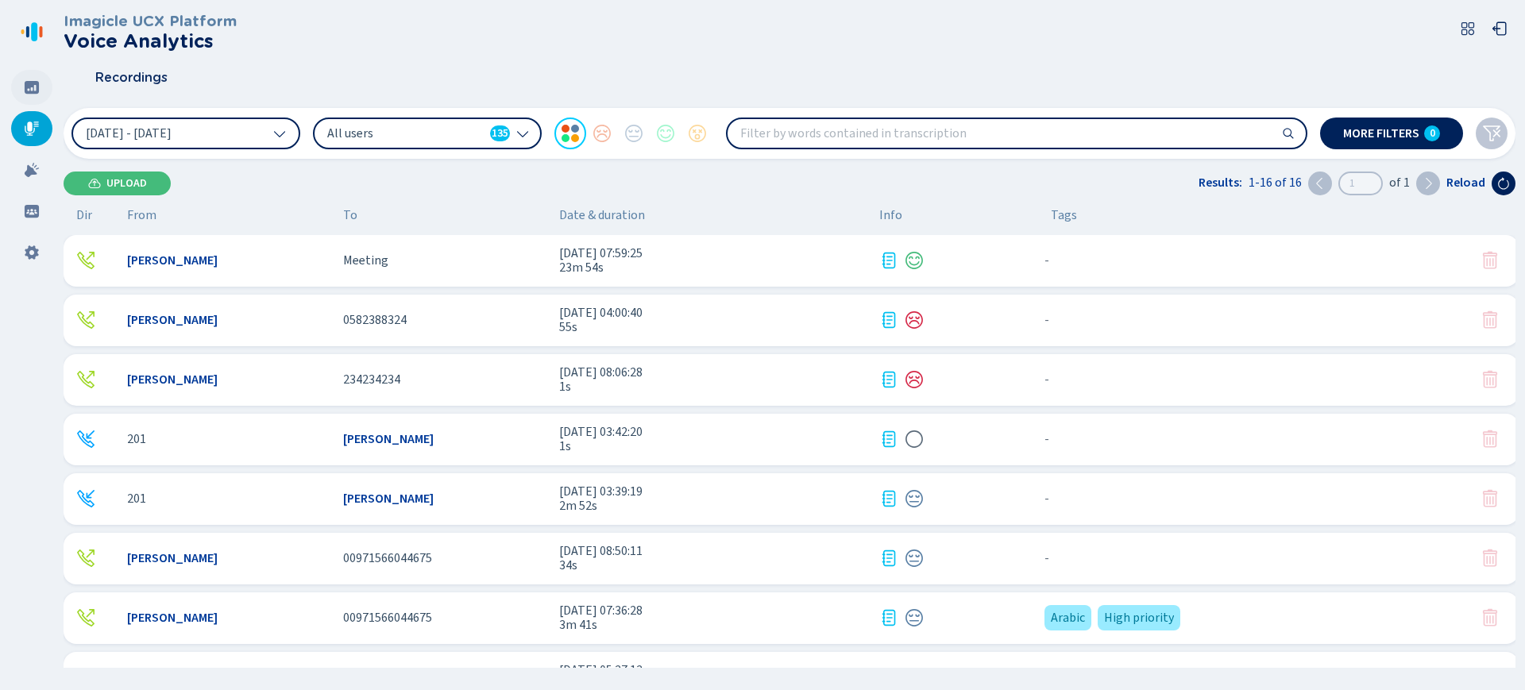
click at [31, 95] on div at bounding box center [31, 87] width 41 height 35
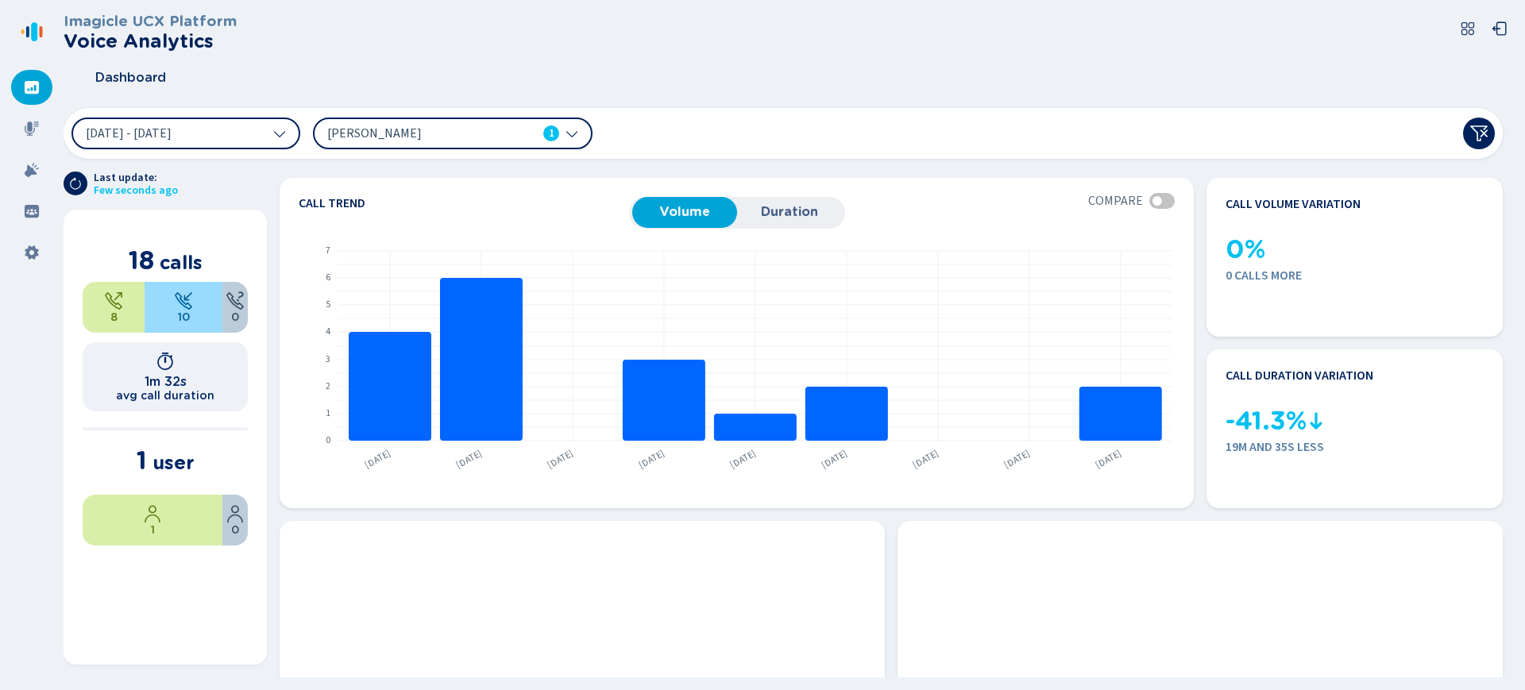
click at [569, 135] on icon at bounding box center [572, 133] width 13 height 13
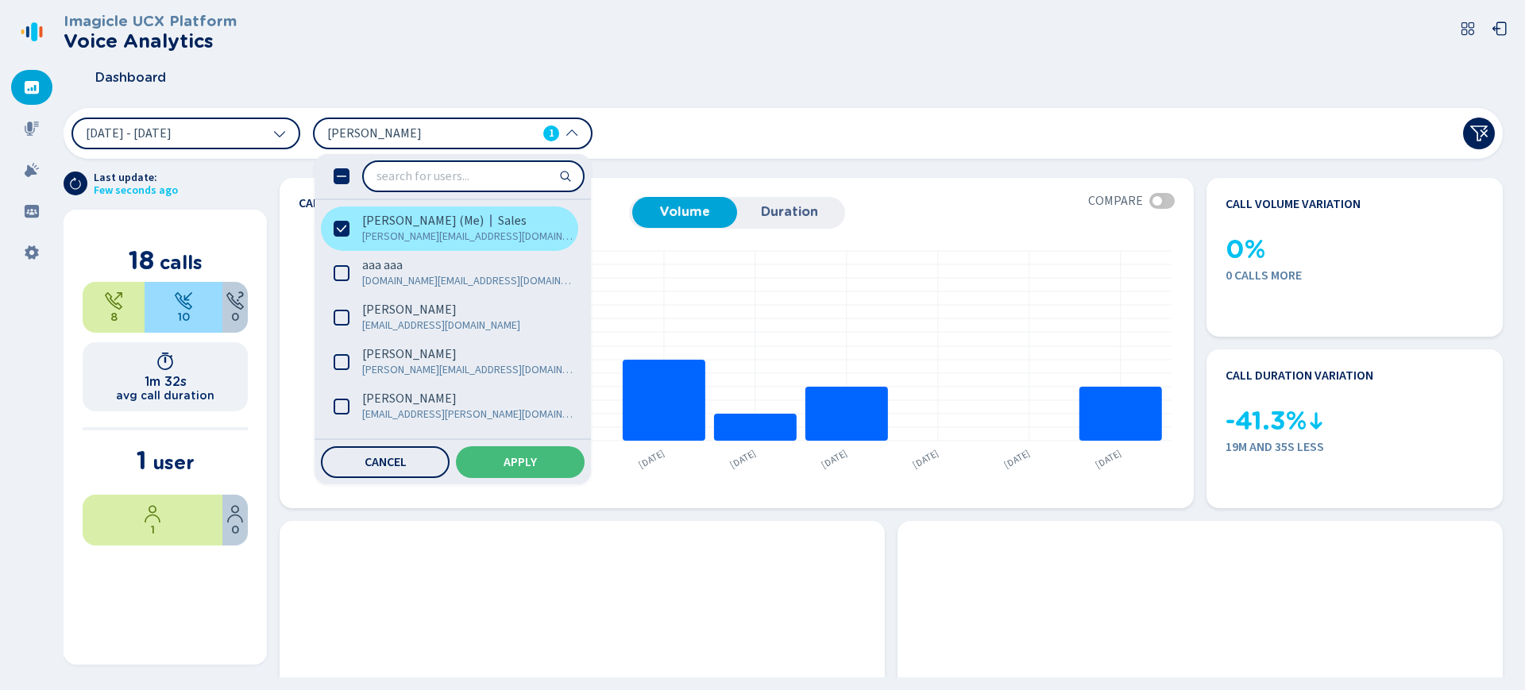
click at [344, 235] on icon at bounding box center [342, 229] width 16 height 16
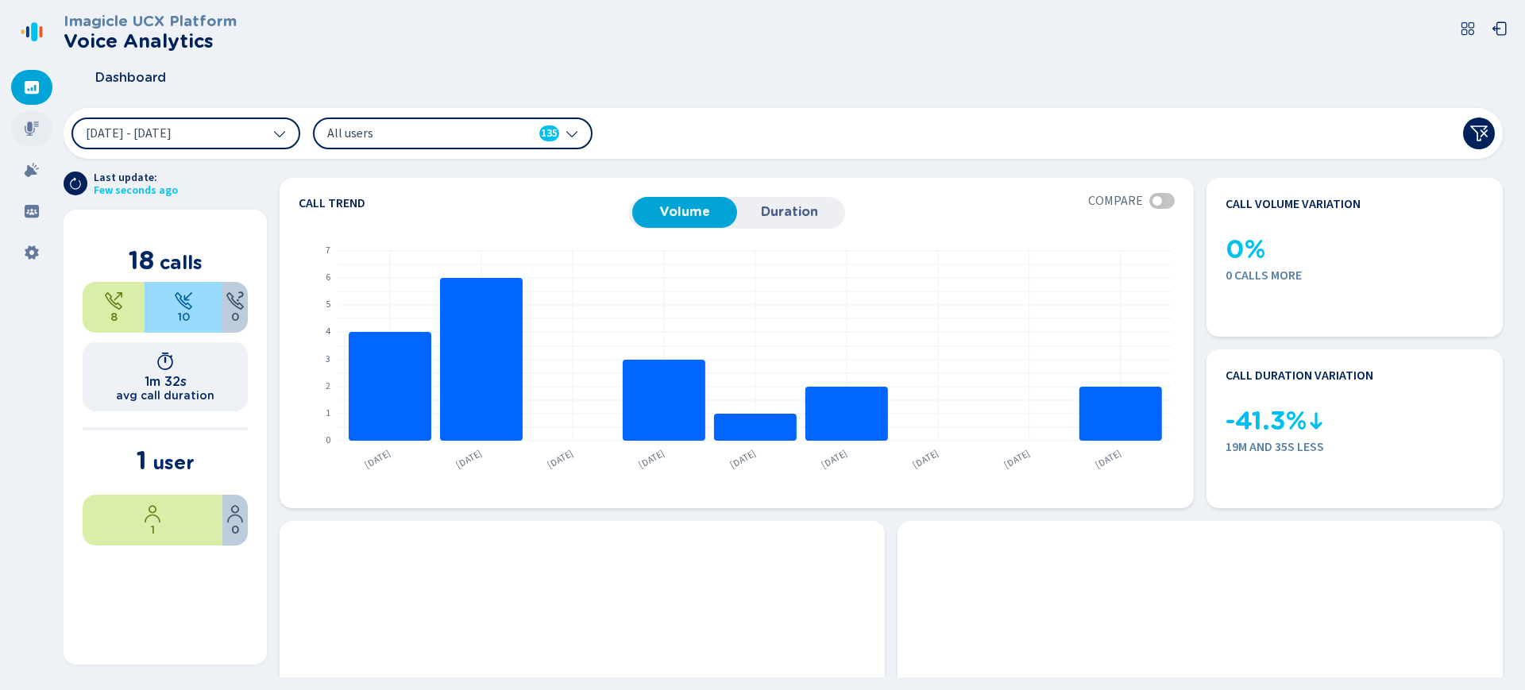
click at [36, 126] on icon at bounding box center [32, 129] width 16 height 16
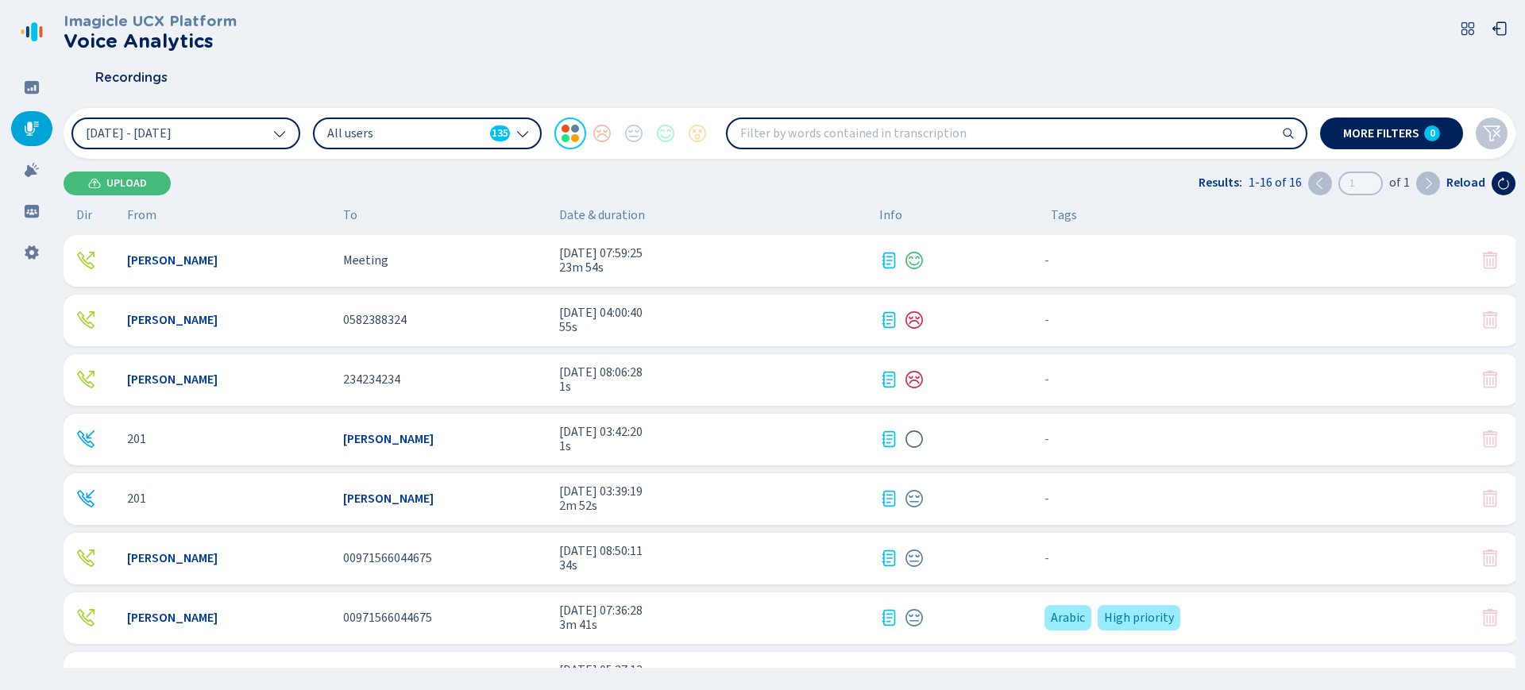
click at [521, 136] on icon at bounding box center [522, 133] width 13 height 13
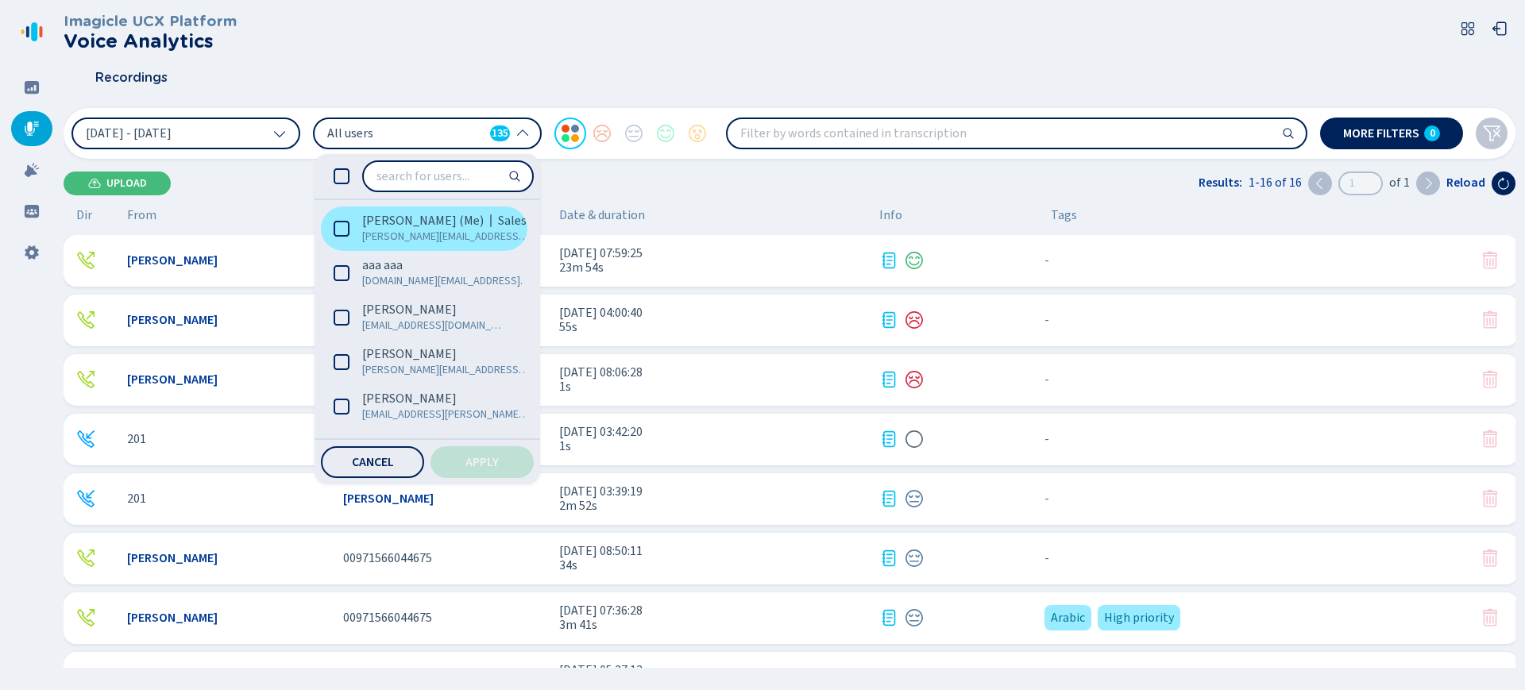
click at [338, 237] on label "[PERSON_NAME] (Me) Sales [PERSON_NAME][EMAIL_ADDRESS][DOMAIN_NAME]" at bounding box center [424, 229] width 207 height 44
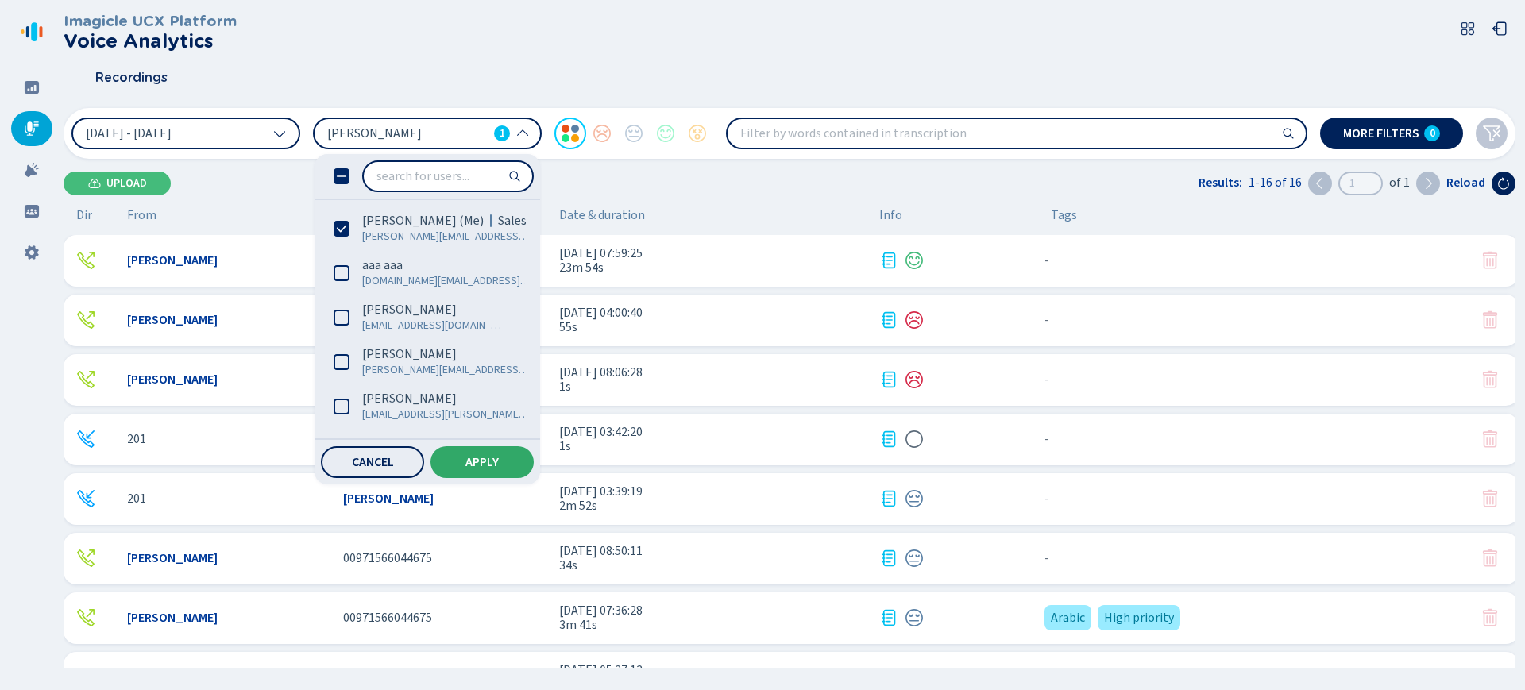
click at [484, 467] on span "Apply" at bounding box center [481, 462] width 33 height 13
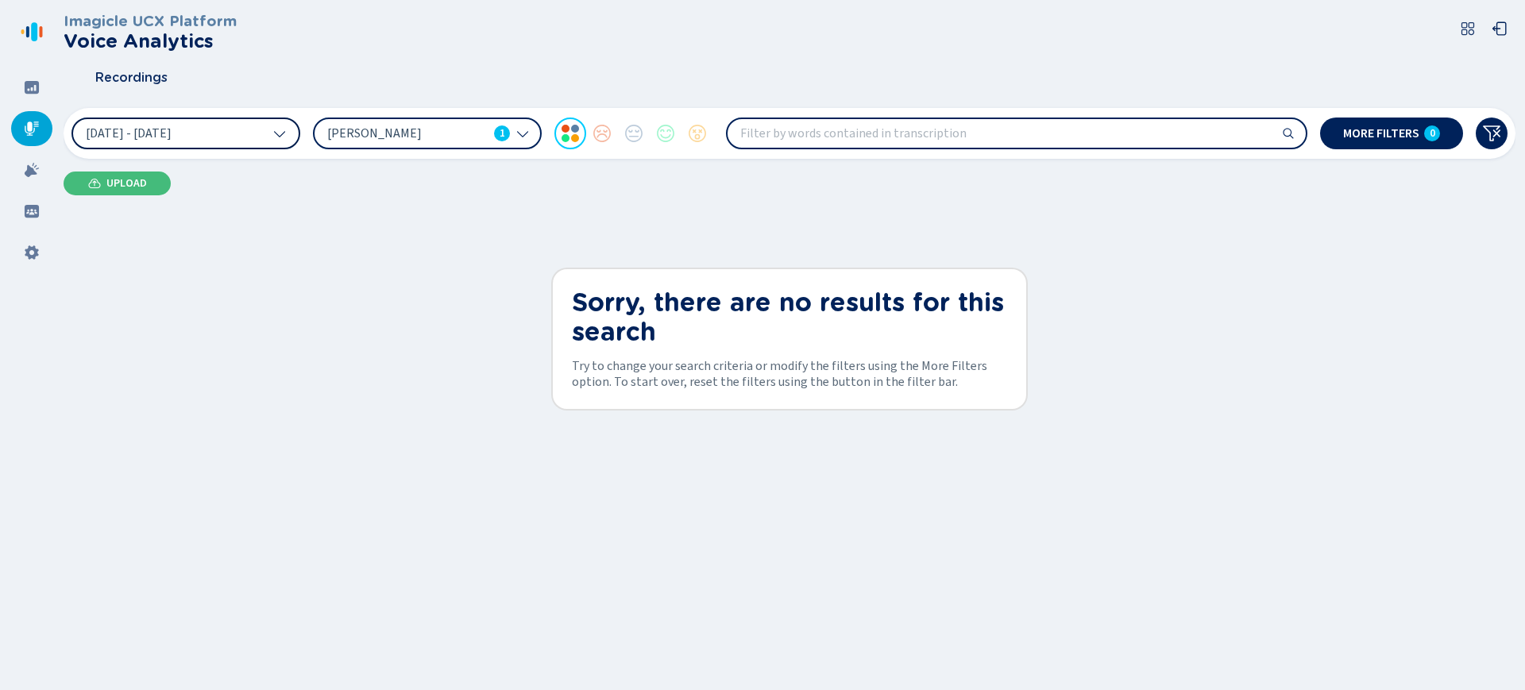
click at [276, 133] on icon at bounding box center [279, 133] width 13 height 13
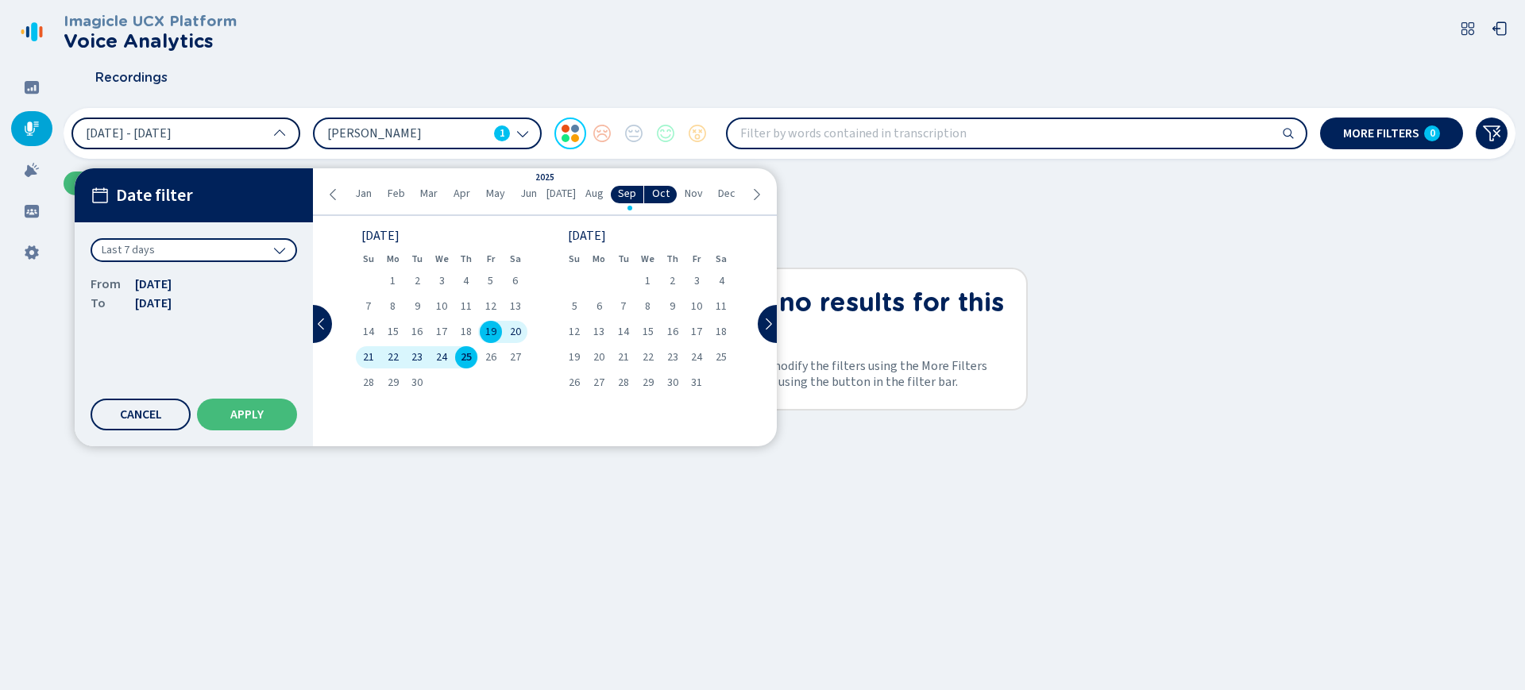
click at [330, 194] on icon at bounding box center [333, 194] width 6 height 11
click at [759, 196] on icon at bounding box center [756, 194] width 13 height 13
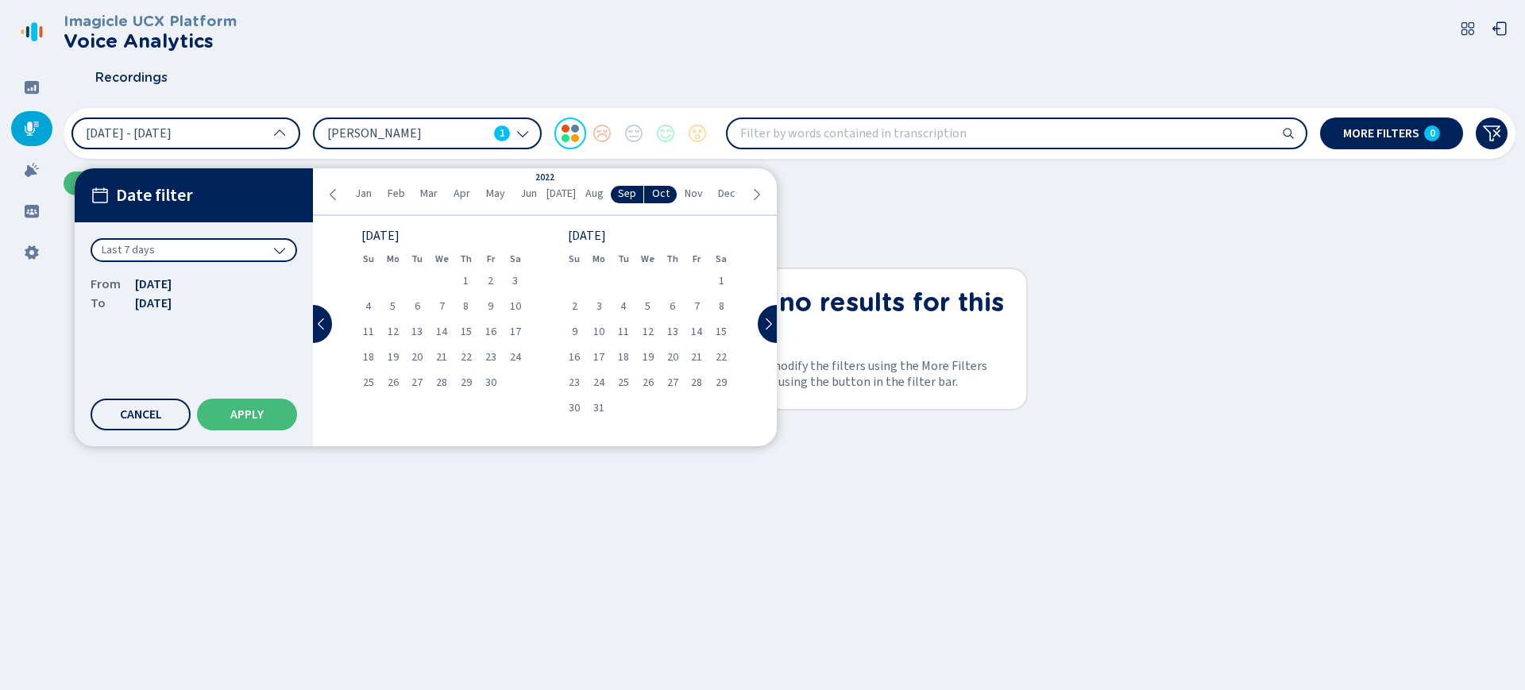
click at [759, 196] on icon at bounding box center [756, 194] width 13 height 13
click at [318, 322] on icon at bounding box center [321, 324] width 13 height 13
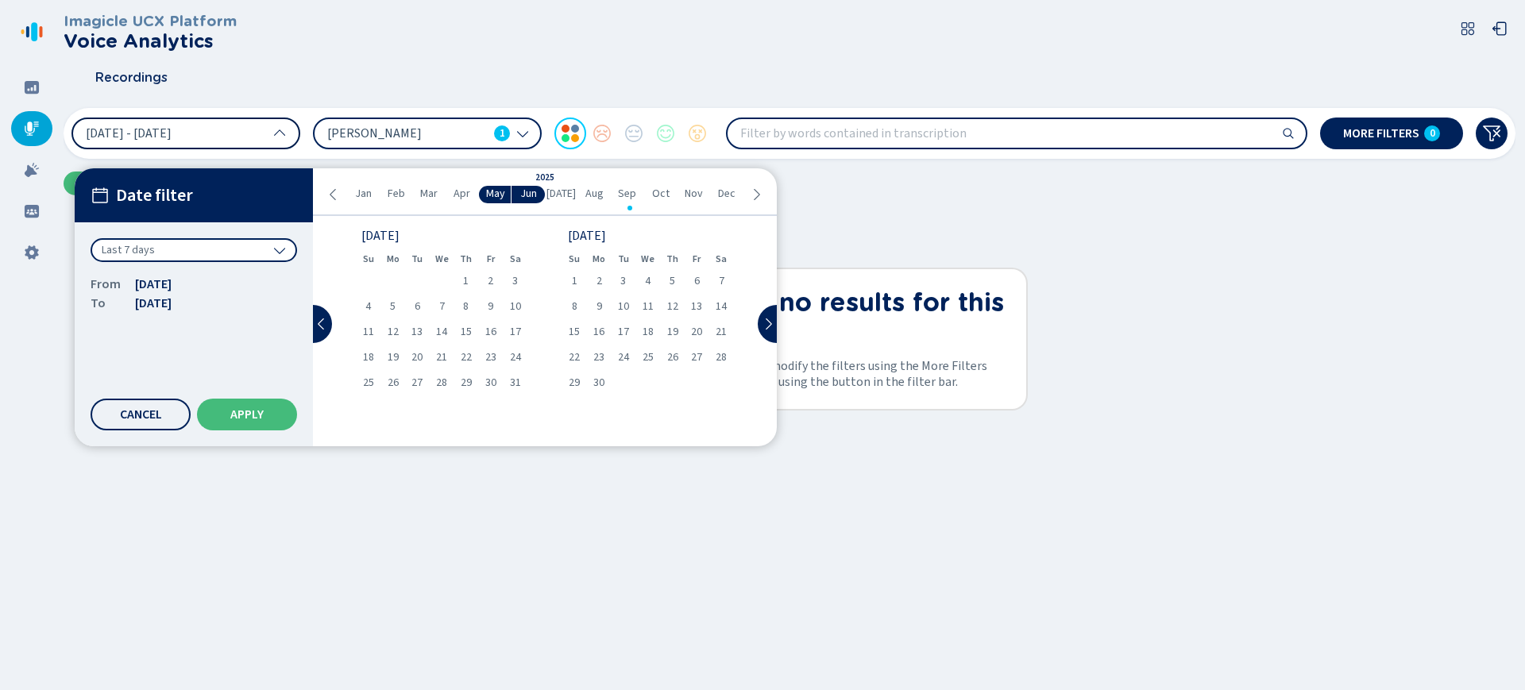
click at [275, 245] on icon at bounding box center [279, 250] width 13 height 13
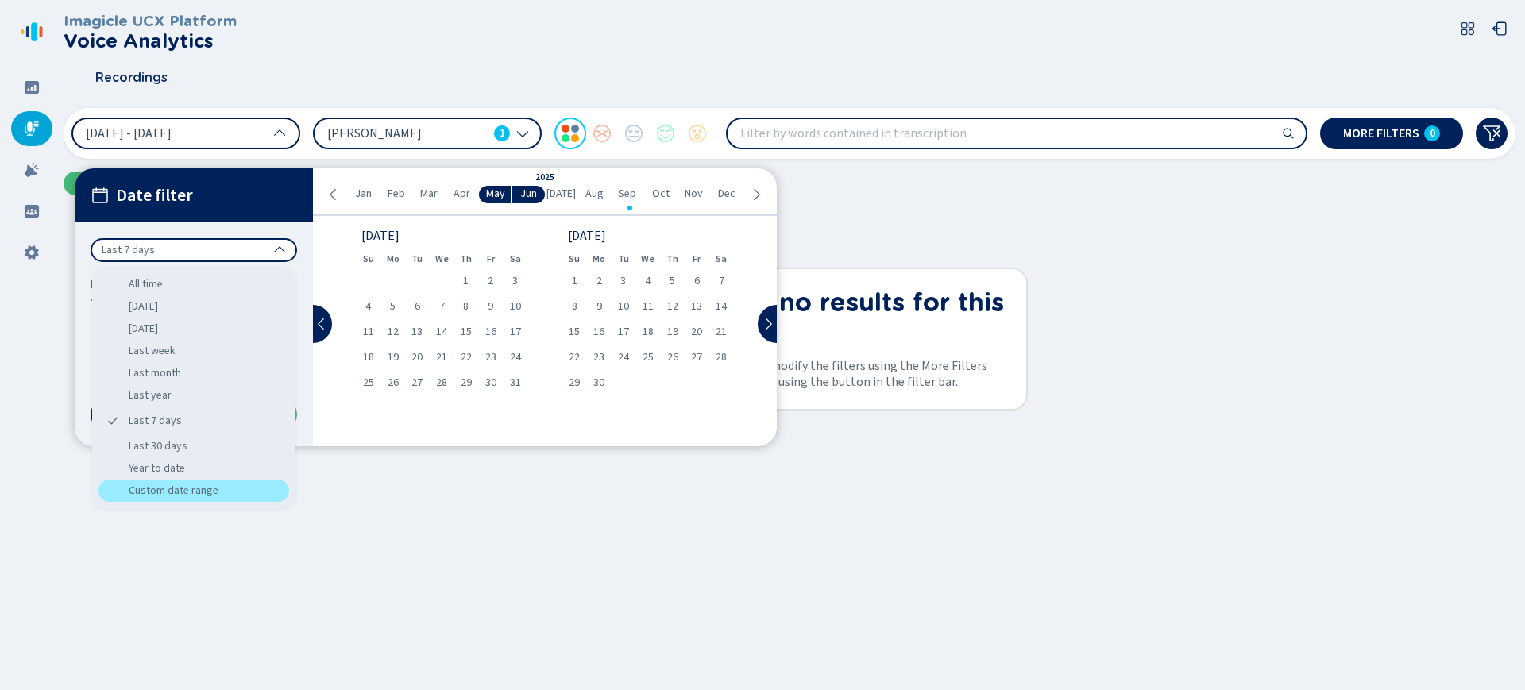
click at [259, 481] on div "Custom date range" at bounding box center [193, 491] width 191 height 22
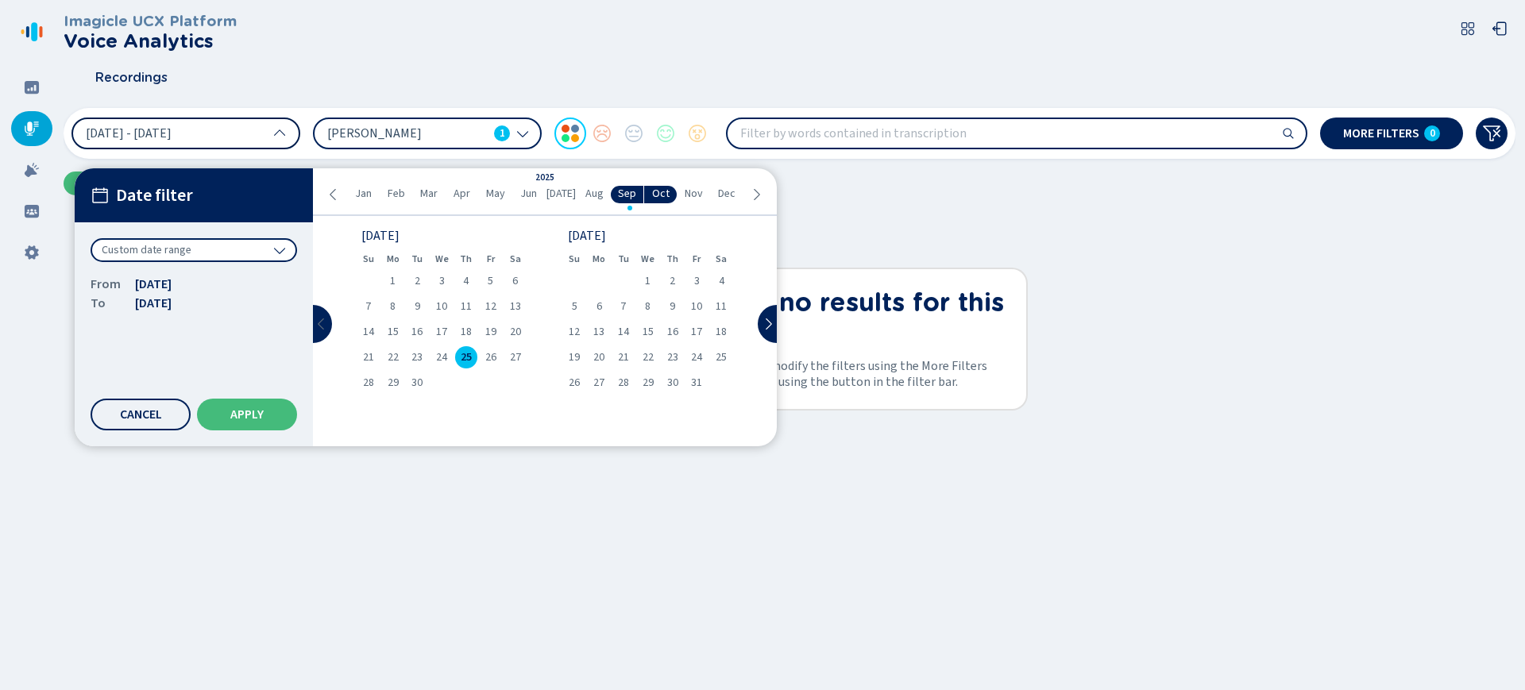
click at [319, 328] on icon at bounding box center [321, 324] width 13 height 13
click at [448, 284] on div "1" at bounding box center [442, 281] width 25 height 22
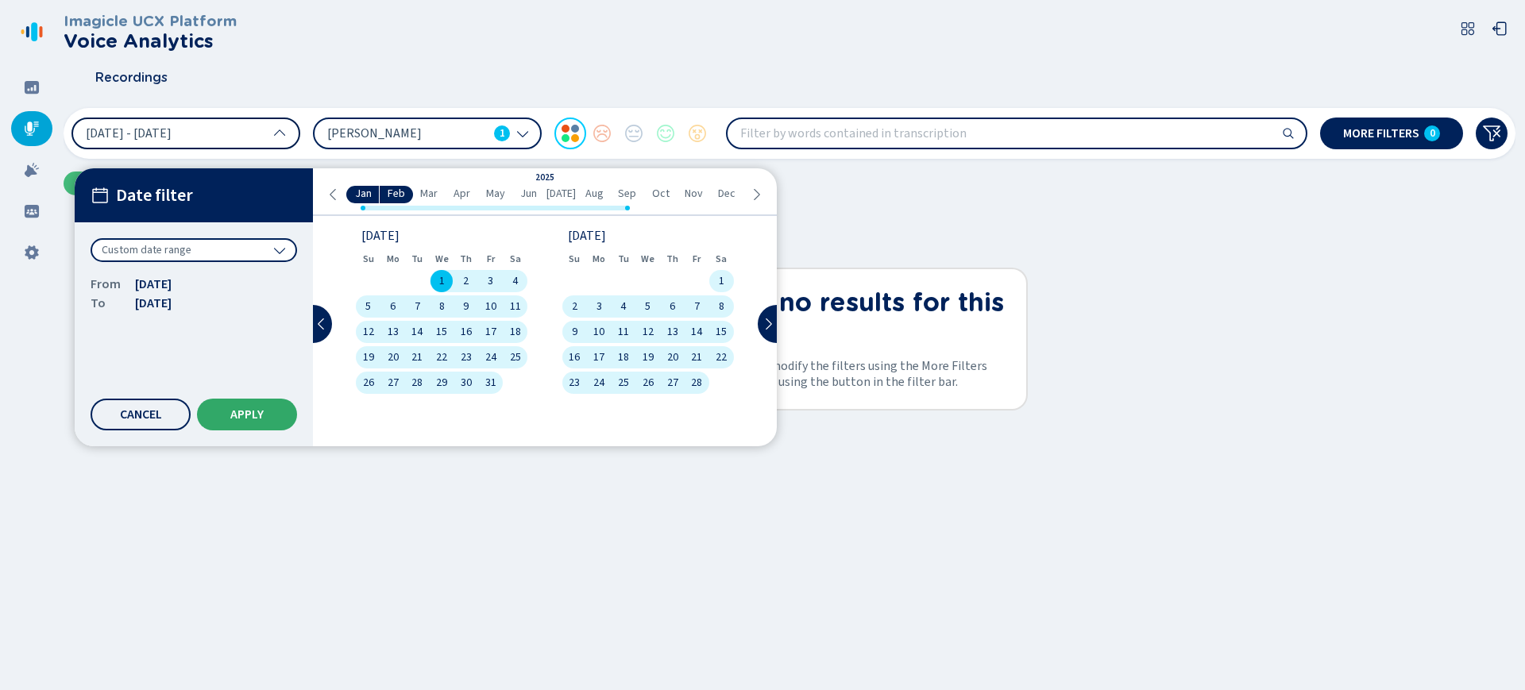
click at [271, 410] on button "Apply" at bounding box center [247, 415] width 100 height 32
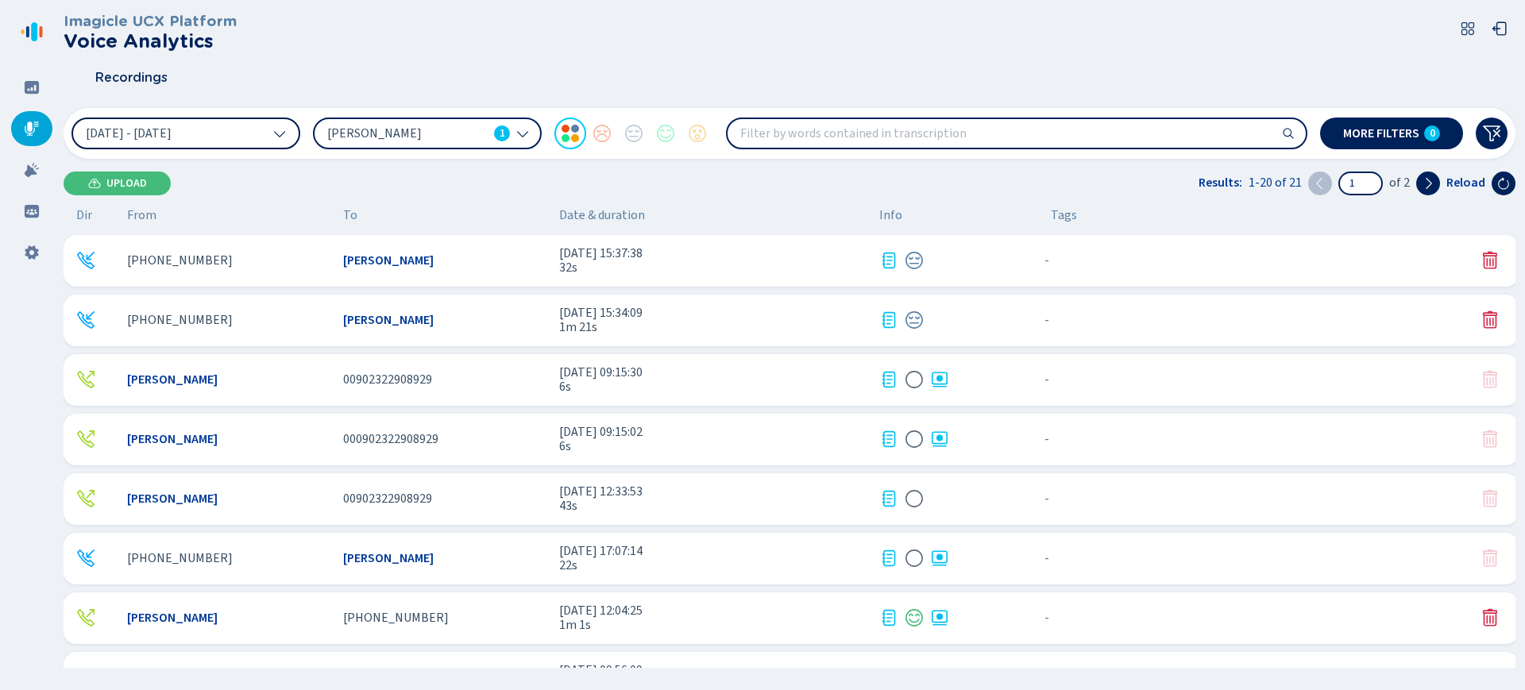
click at [271, 410] on div "[PHONE_NUMBER] [PERSON_NAME] [DATE] 15:37:38 32s - {{hiddenTagsCount}} more [PH…" at bounding box center [795, 451] width 1462 height 433
